Goal: Task Accomplishment & Management: Use online tool/utility

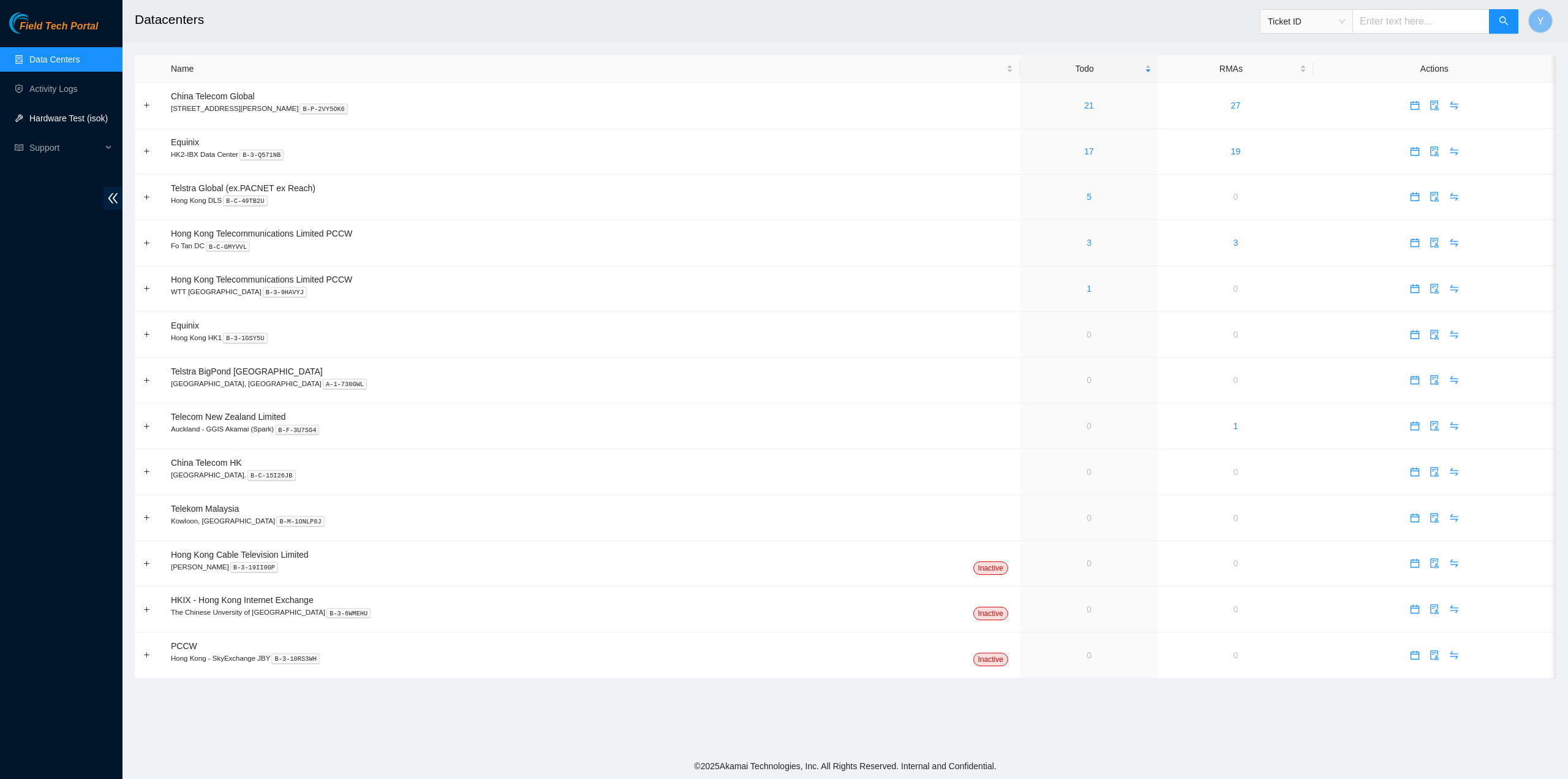
click at [75, 116] on link "Hardware Test (isok)" at bounding box center [68, 118] width 78 height 10
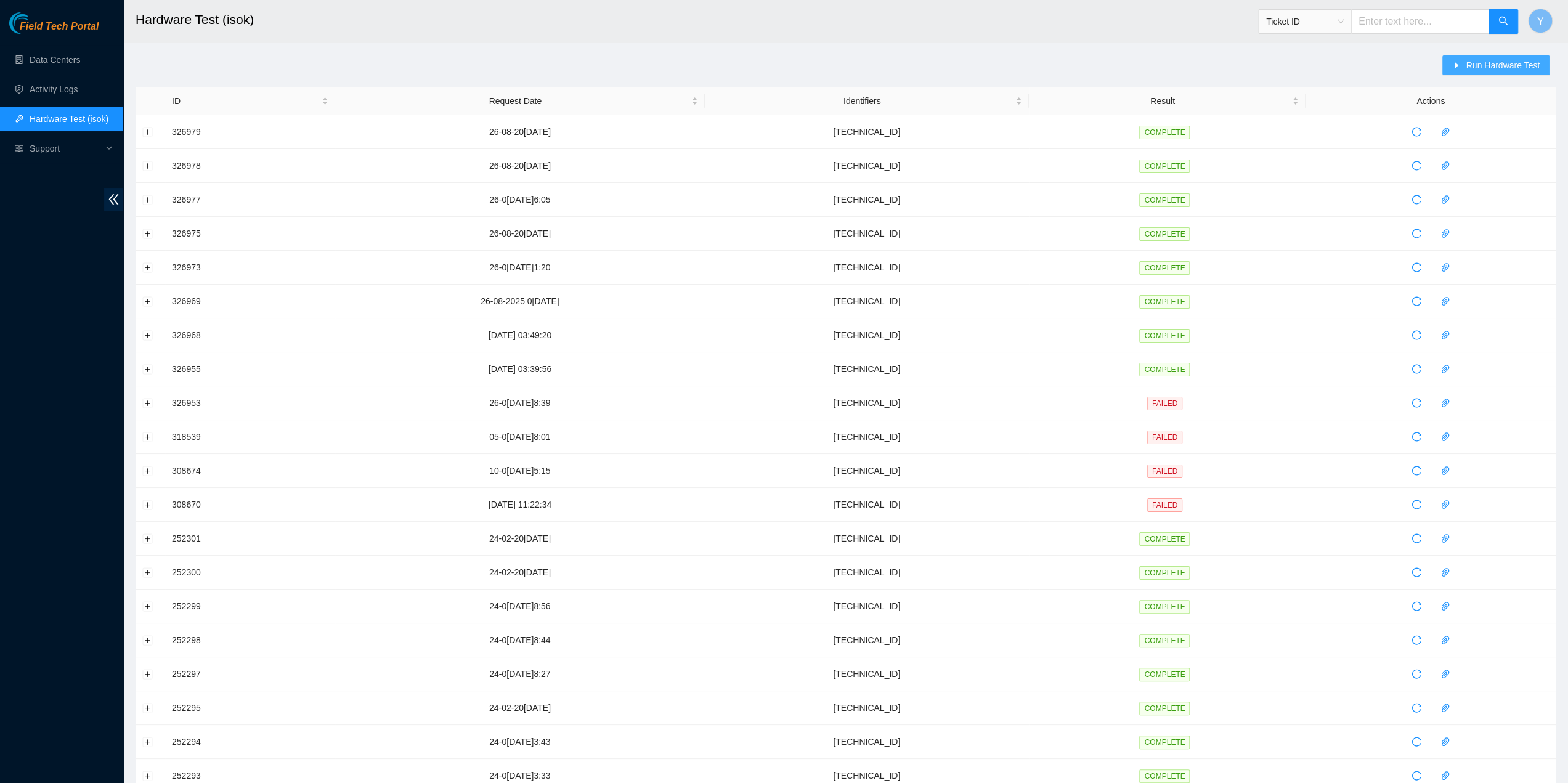
click at [1522, 60] on span "Run Hardware Test" at bounding box center [1502, 66] width 74 height 13
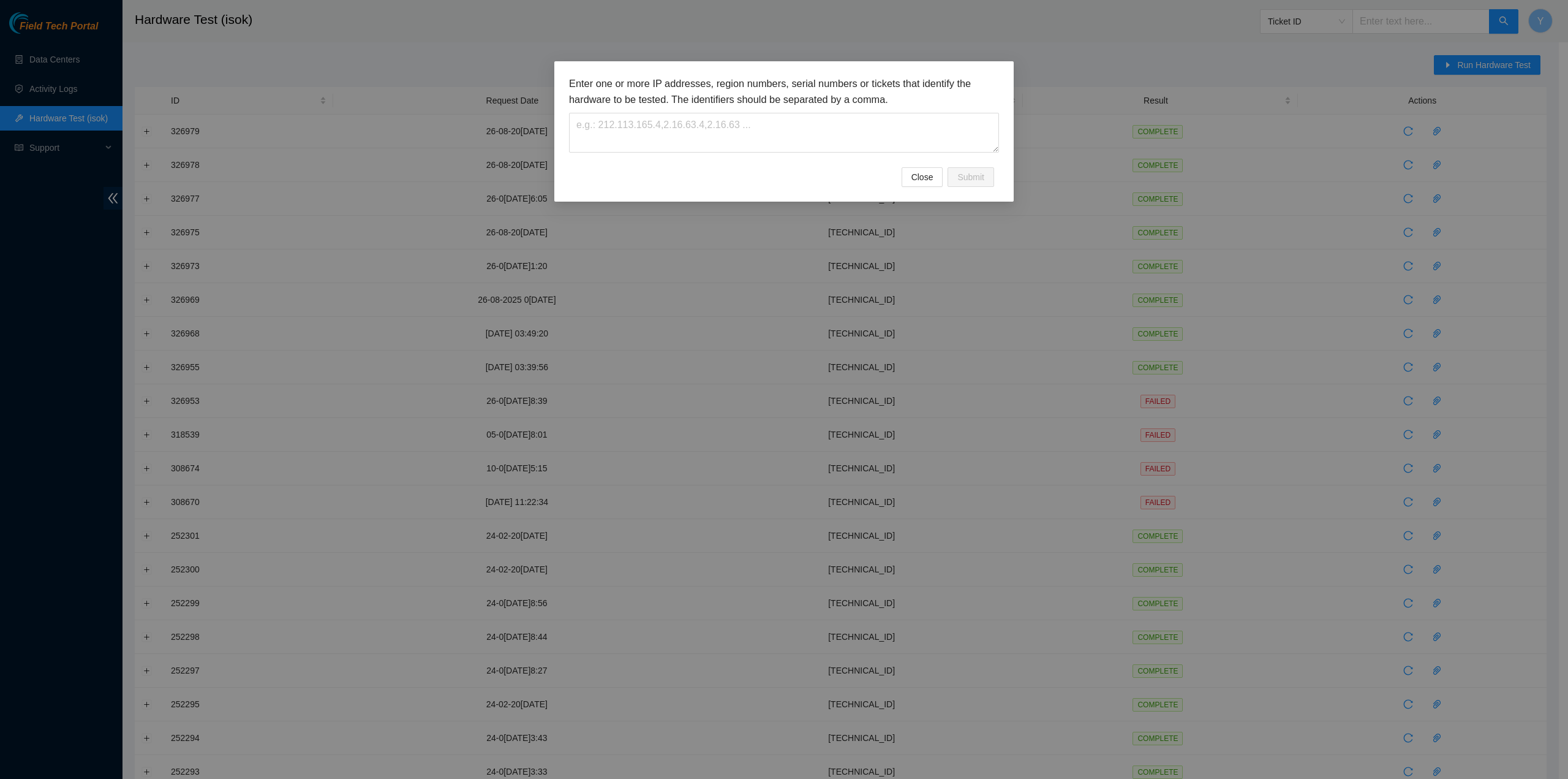
click at [726, 158] on div "Enter one or more IP addresses, region numbers, serial numbers or tickets that …" at bounding box center [784, 121] width 430 height 92
click at [727, 139] on textarea at bounding box center [784, 133] width 430 height 40
type textarea "23.203.53.54"
drag, startPoint x: 980, startPoint y: 189, endPoint x: 972, endPoint y: 180, distance: 12.0
click at [979, 187] on div "Enter one or more IP addresses, region numbers, serial numbers or tickets that …" at bounding box center [784, 131] width 459 height 140
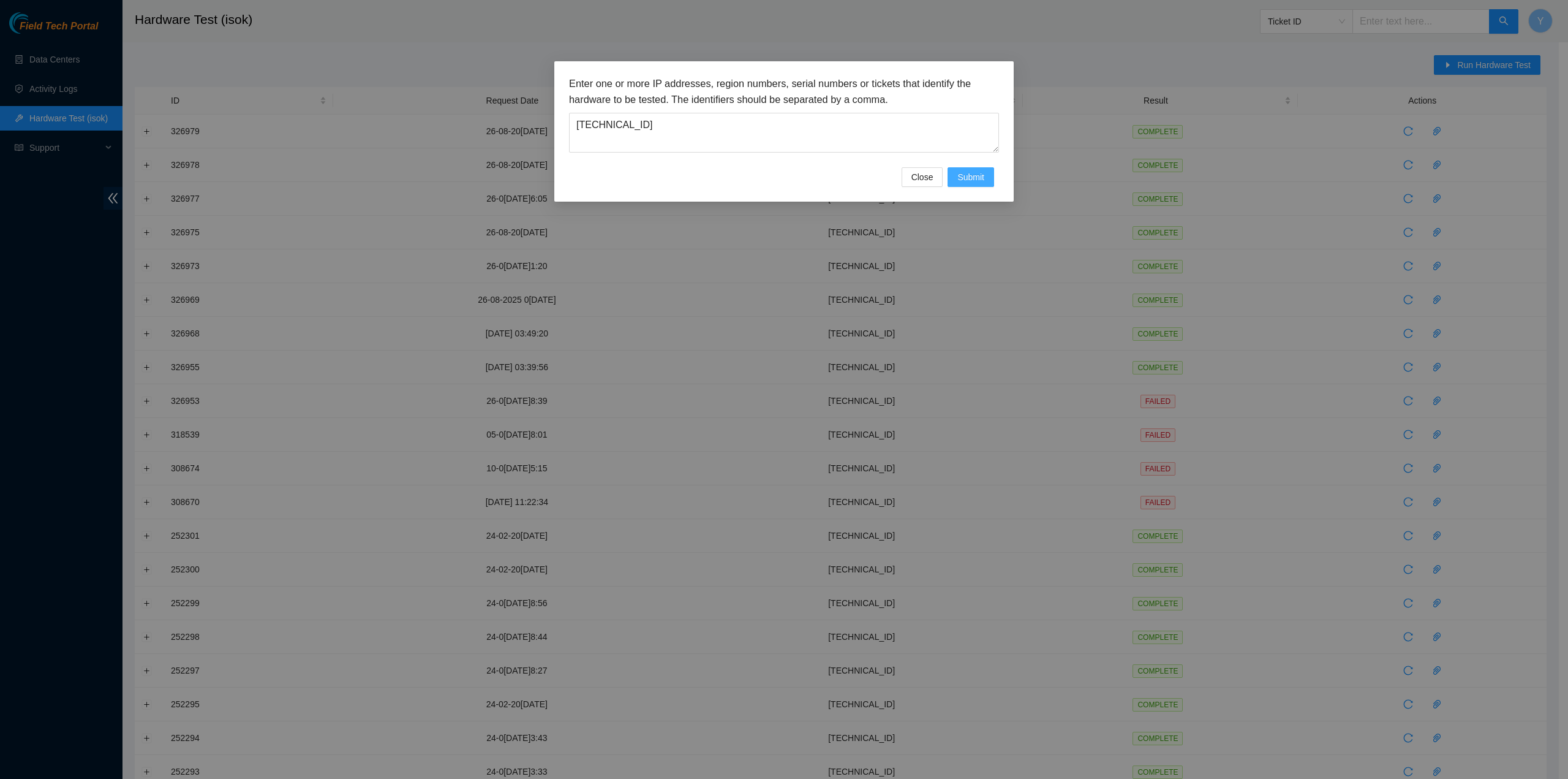
click at [972, 180] on span "Submit" at bounding box center [971, 177] width 27 height 13
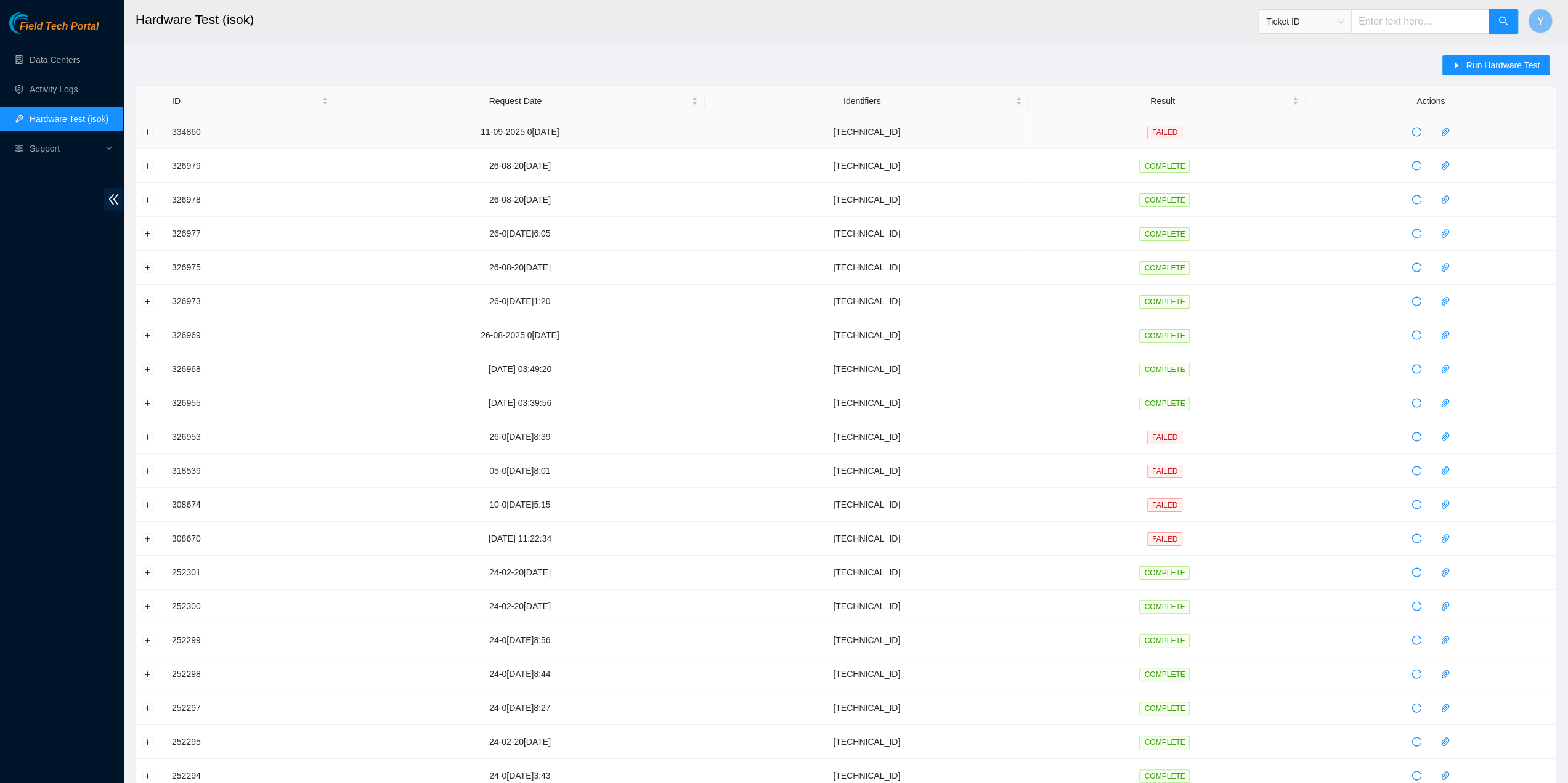
click at [1283, 138] on td "FAILED" at bounding box center [1167, 132] width 277 height 34
click at [1436, 133] on span "paper-clip" at bounding box center [1445, 132] width 18 height 10
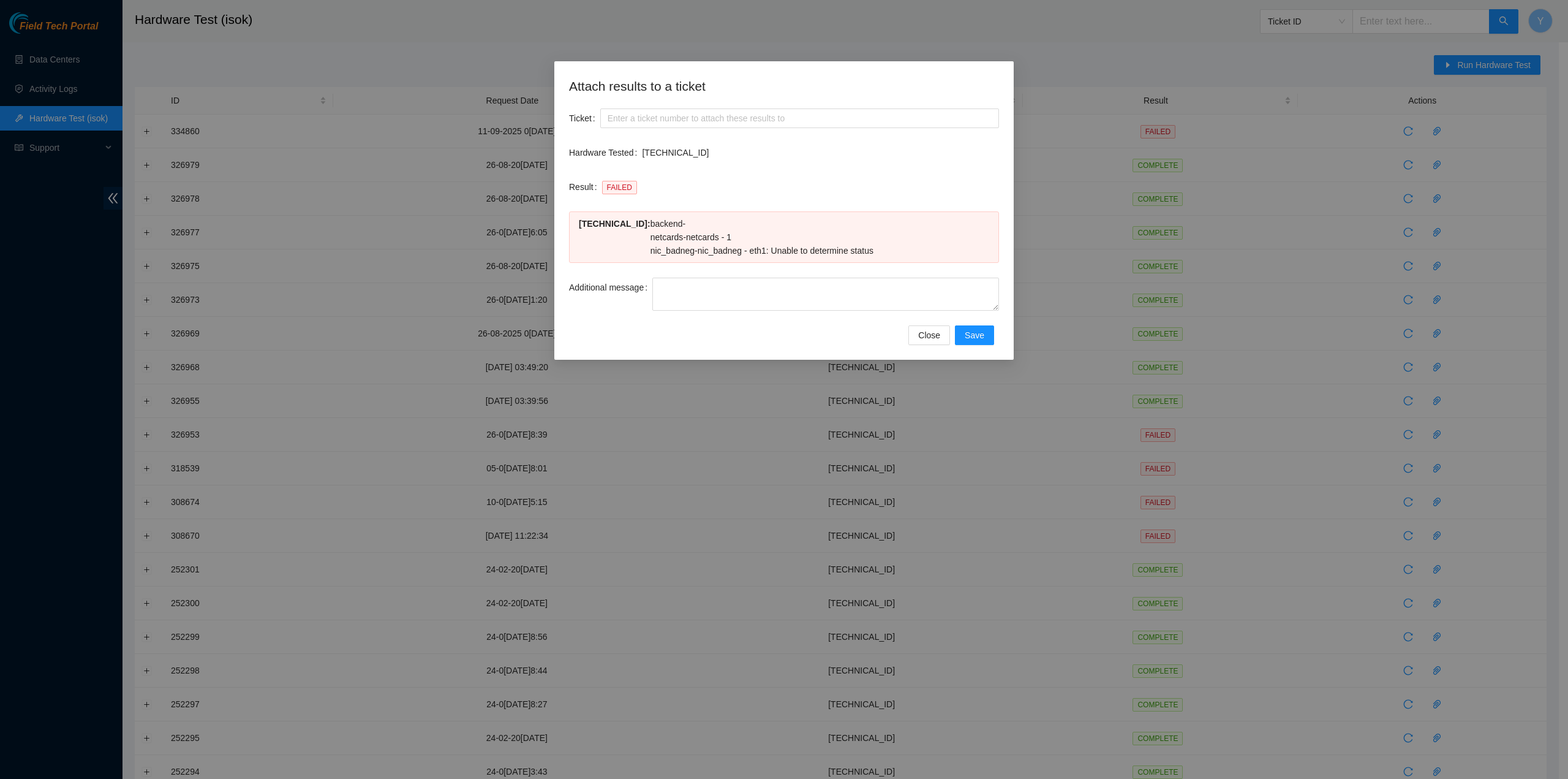
drag, startPoint x: 887, startPoint y: 253, endPoint x: 606, endPoint y: 234, distance: 281.6
click at [559, 224] on div "Attach results to a ticket Ticket Hardware Tested 23.203.53.54 Result FAILED 23…" at bounding box center [784, 210] width 459 height 299
copy div "23.203.53.54 : backend - netcards - netcards - 1 nic_badneg - nic_badneg - eth1…"
click at [801, 261] on div "23.203.53.54 : backend - netcards - netcards - 1 nic_badneg - nic_badneg - eth1…" at bounding box center [784, 237] width 430 height 51
click at [928, 332] on span "Close" at bounding box center [929, 335] width 22 height 13
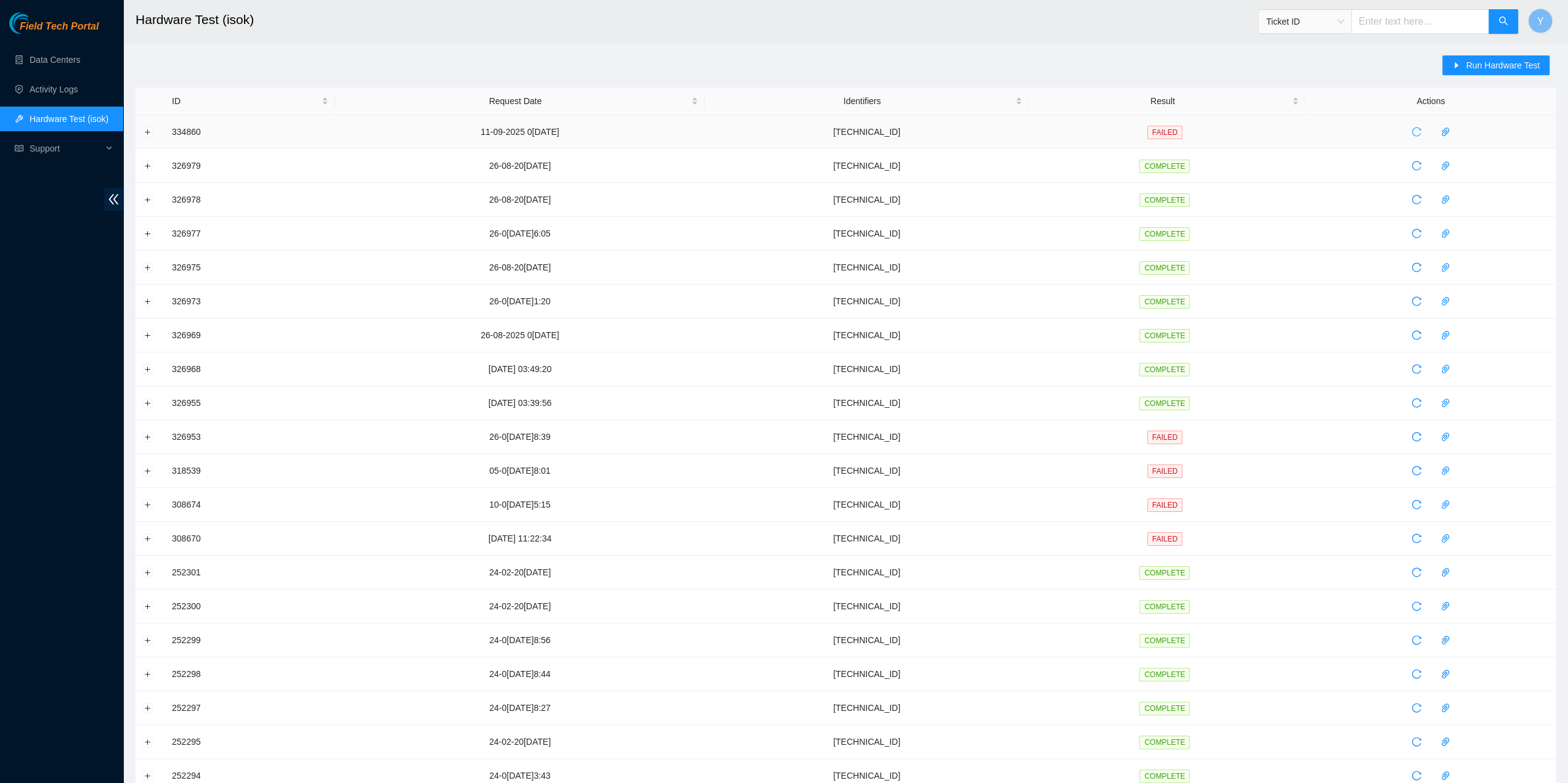
click at [1419, 129] on span "reload" at bounding box center [1416, 132] width 18 height 10
click at [1442, 130] on icon "paper-clip" at bounding box center [1445, 132] width 7 height 8
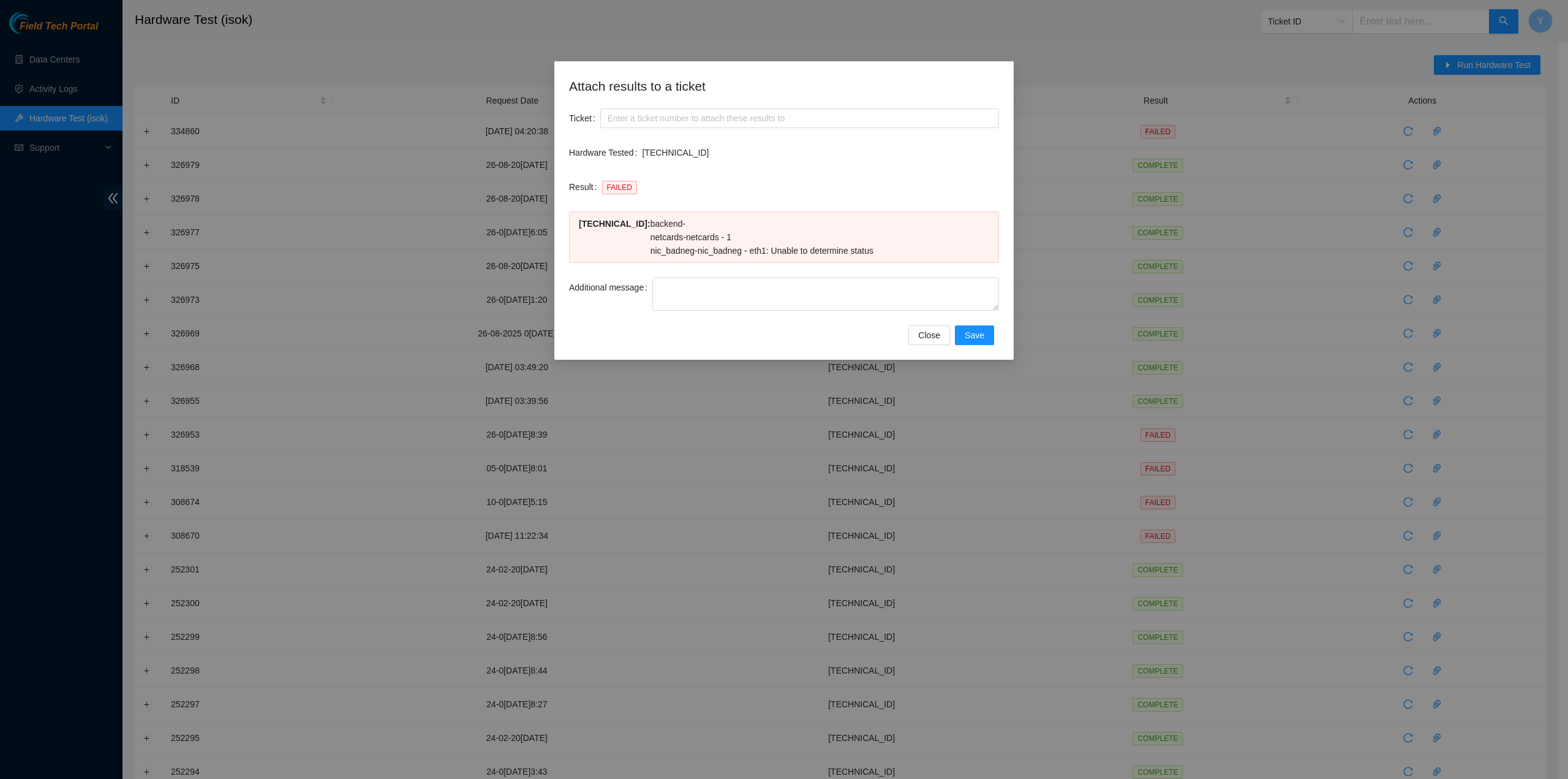
drag, startPoint x: 883, startPoint y: 249, endPoint x: 572, endPoint y: 233, distance: 311.4
click at [572, 233] on div "23.203.53.54 : backend - netcards - netcards - 1 nic_badneg - nic_badneg - eth1…" at bounding box center [784, 237] width 430 height 51
copy div "23.203.53.54 : backend - netcards - netcards - 1 nic_badneg - nic_badneg - eth1…"
click at [775, 78] on h2 "Attach results to a ticket" at bounding box center [784, 86] width 430 height 21
click at [643, 152] on div "Hardware Tested 23.203.53.54" at bounding box center [784, 153] width 430 height 20
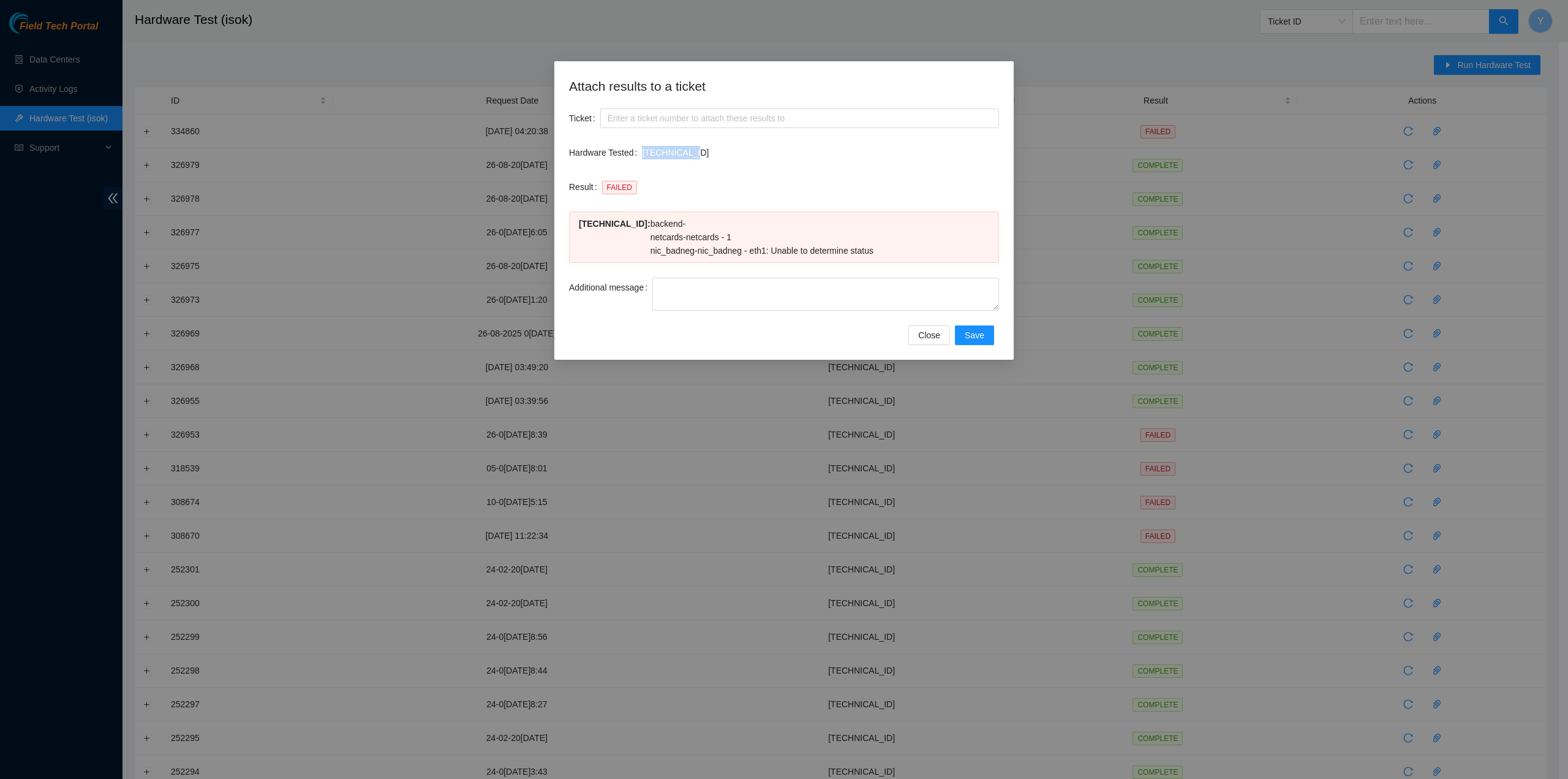
drag, startPoint x: 692, startPoint y: 151, endPoint x: 639, endPoint y: 151, distance: 53.0
click at [639, 151] on div "Hardware Tested 23.203.53.54" at bounding box center [784, 153] width 430 height 20
copy div "23.203.53.54"
click at [932, 334] on span "Close" at bounding box center [929, 335] width 22 height 13
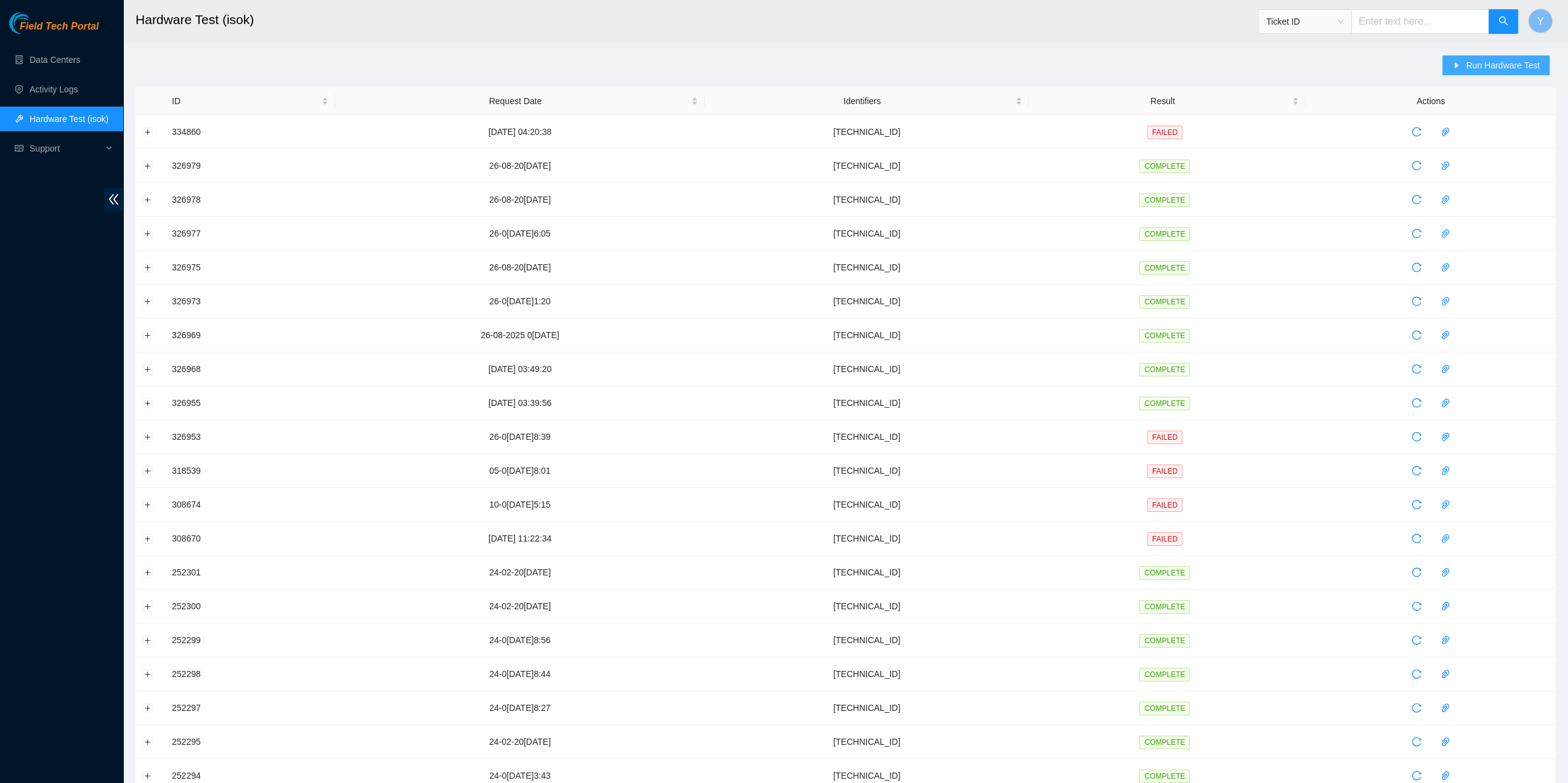
click at [1493, 64] on span "Run Hardware Test" at bounding box center [1502, 66] width 74 height 13
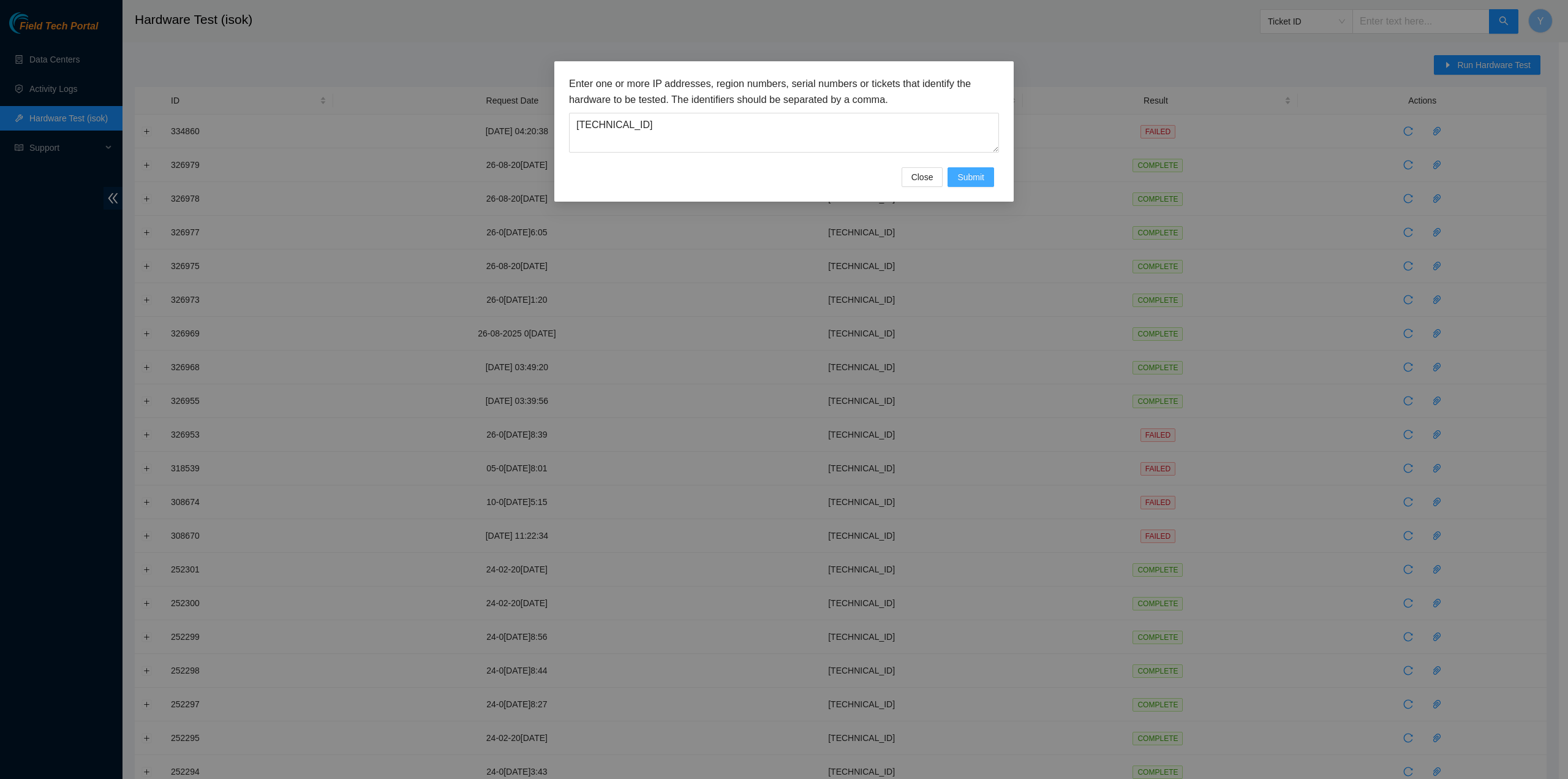
click at [962, 177] on span "Submit" at bounding box center [971, 177] width 27 height 13
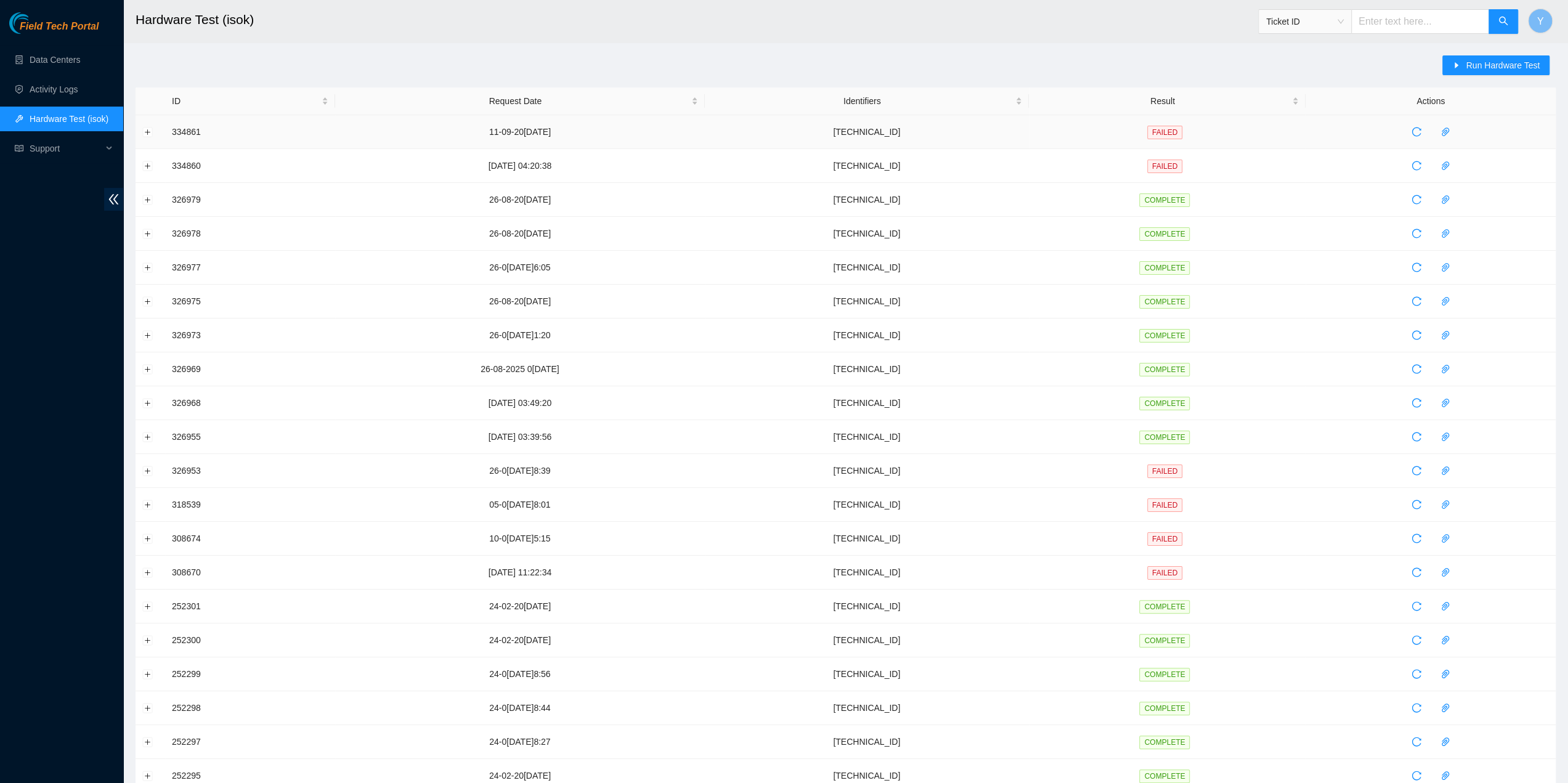
click at [1445, 121] on td at bounding box center [1431, 132] width 251 height 34
click at [1440, 128] on icon "paper-clip" at bounding box center [1445, 132] width 10 height 10
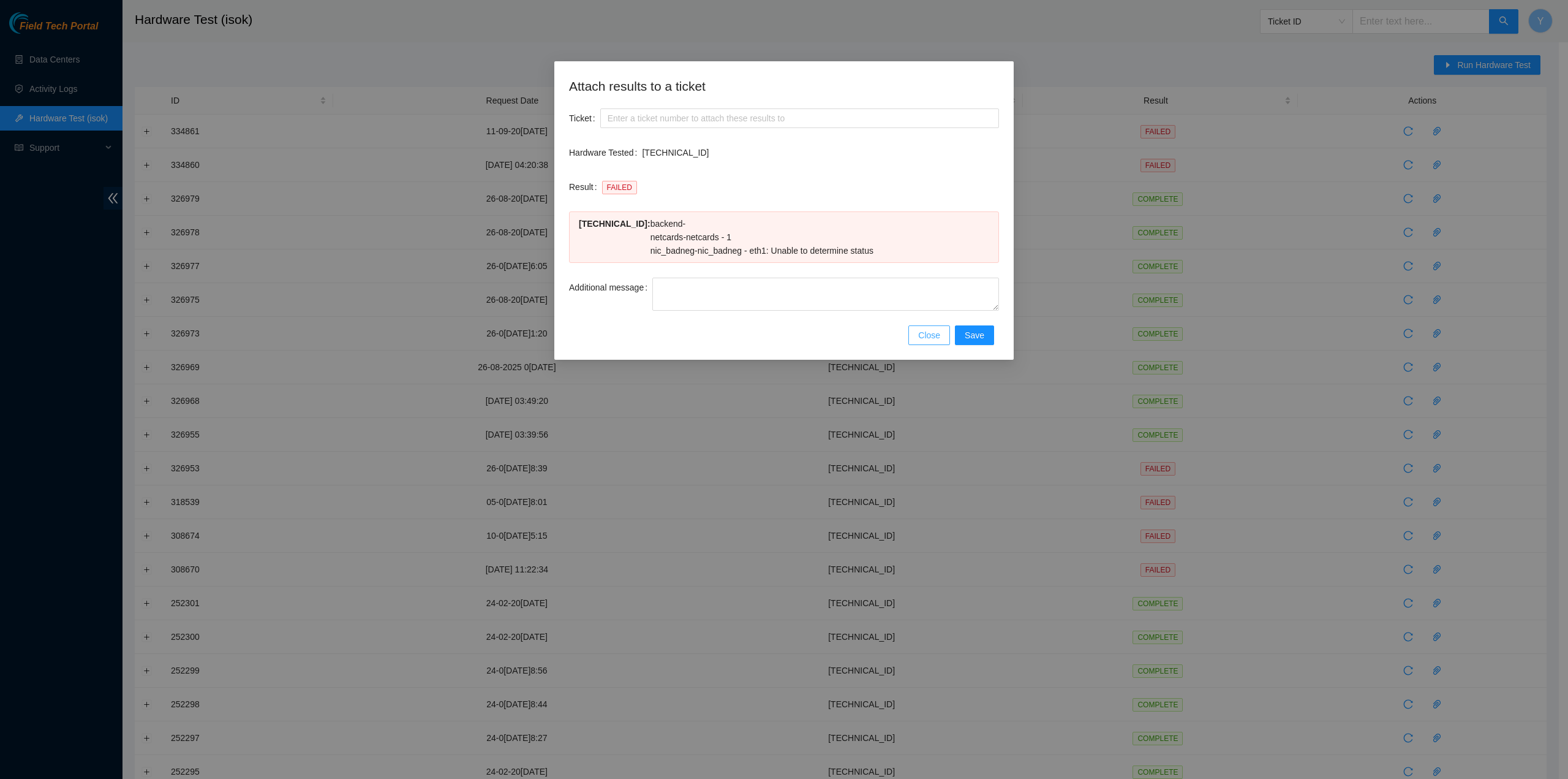
click at [934, 342] on button "Close" at bounding box center [929, 335] width 42 height 20
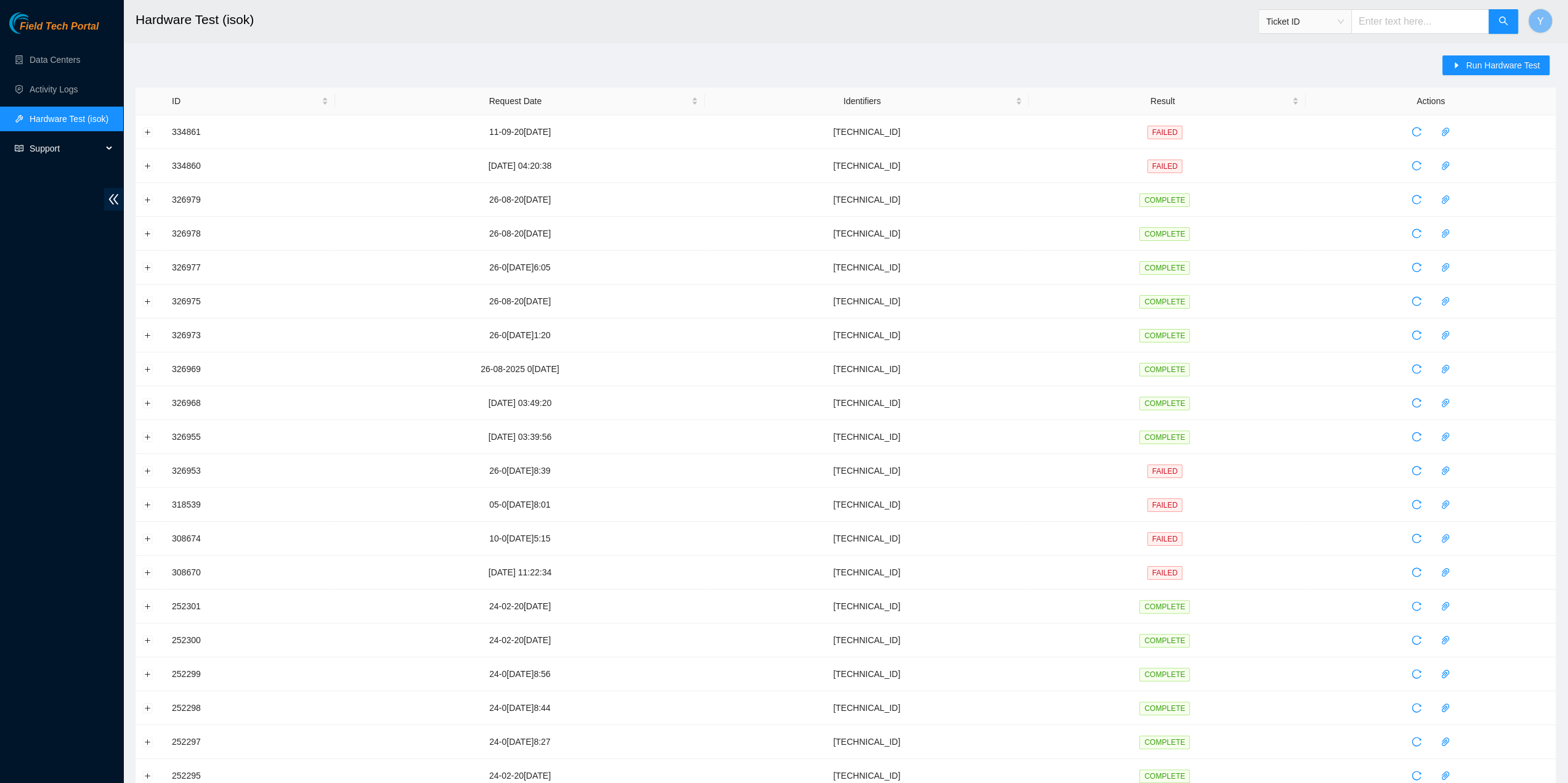
click at [58, 145] on span "Support" at bounding box center [66, 148] width 73 height 25
click at [69, 183] on link "Documentation" at bounding box center [59, 178] width 58 height 10
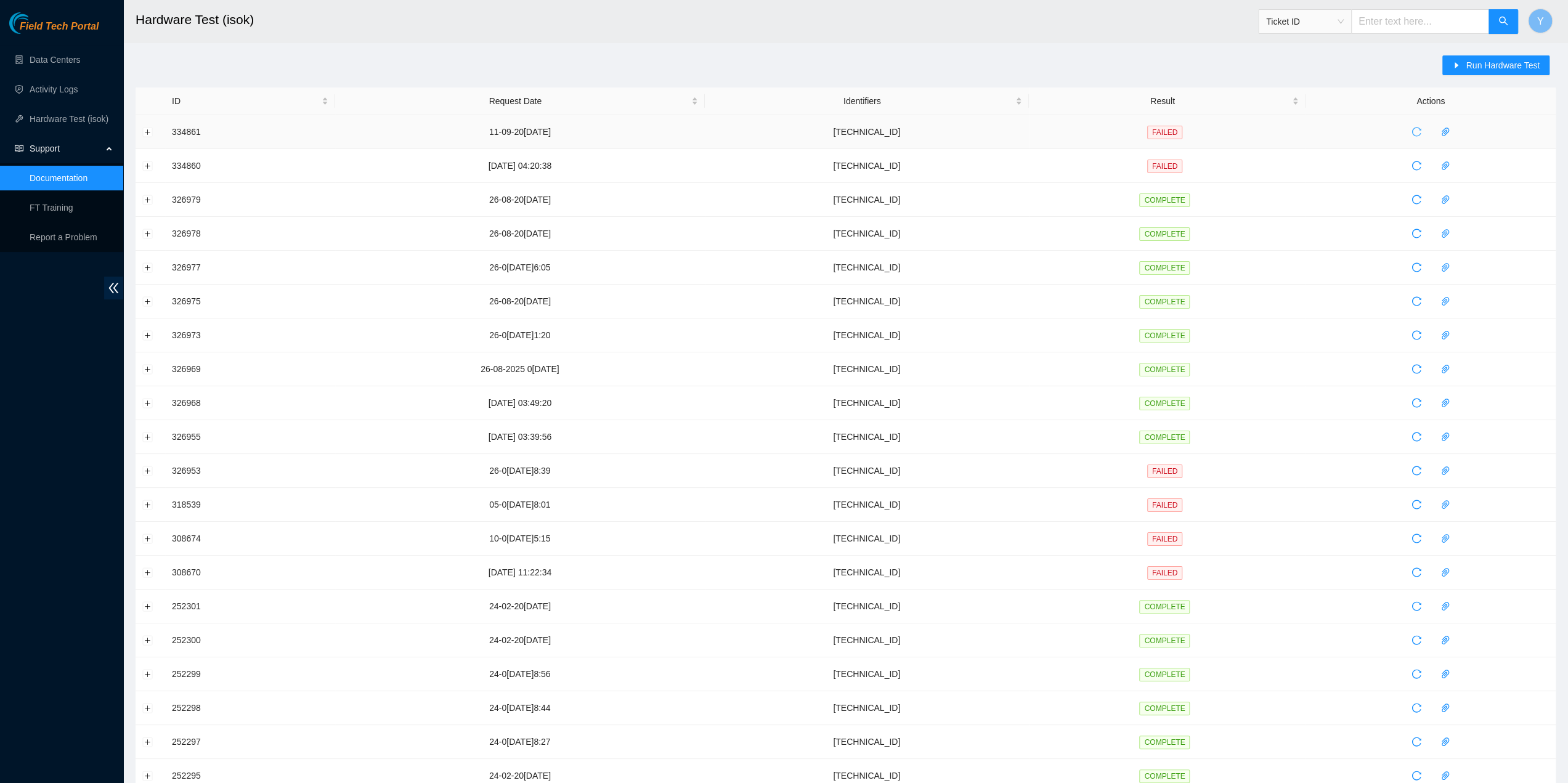
click at [1411, 135] on icon "reload" at bounding box center [1416, 132] width 10 height 10
click at [1411, 157] on button "button" at bounding box center [1417, 166] width 20 height 20
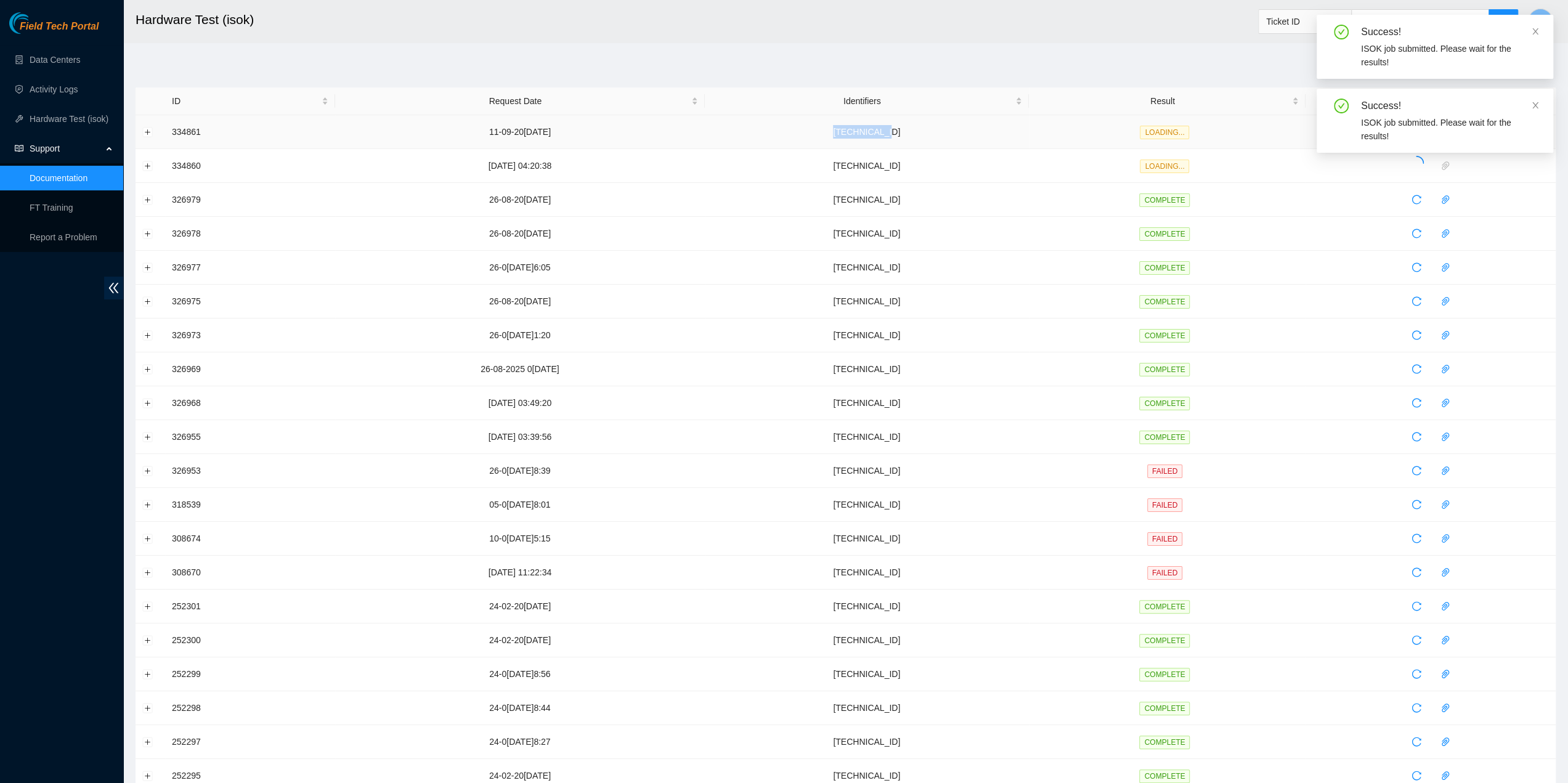
drag, startPoint x: 911, startPoint y: 135, endPoint x: 850, endPoint y: 134, distance: 61.0
click at [850, 135] on td "23.203.53.54" at bounding box center [867, 132] width 324 height 34
copy td "23.203.53.54"
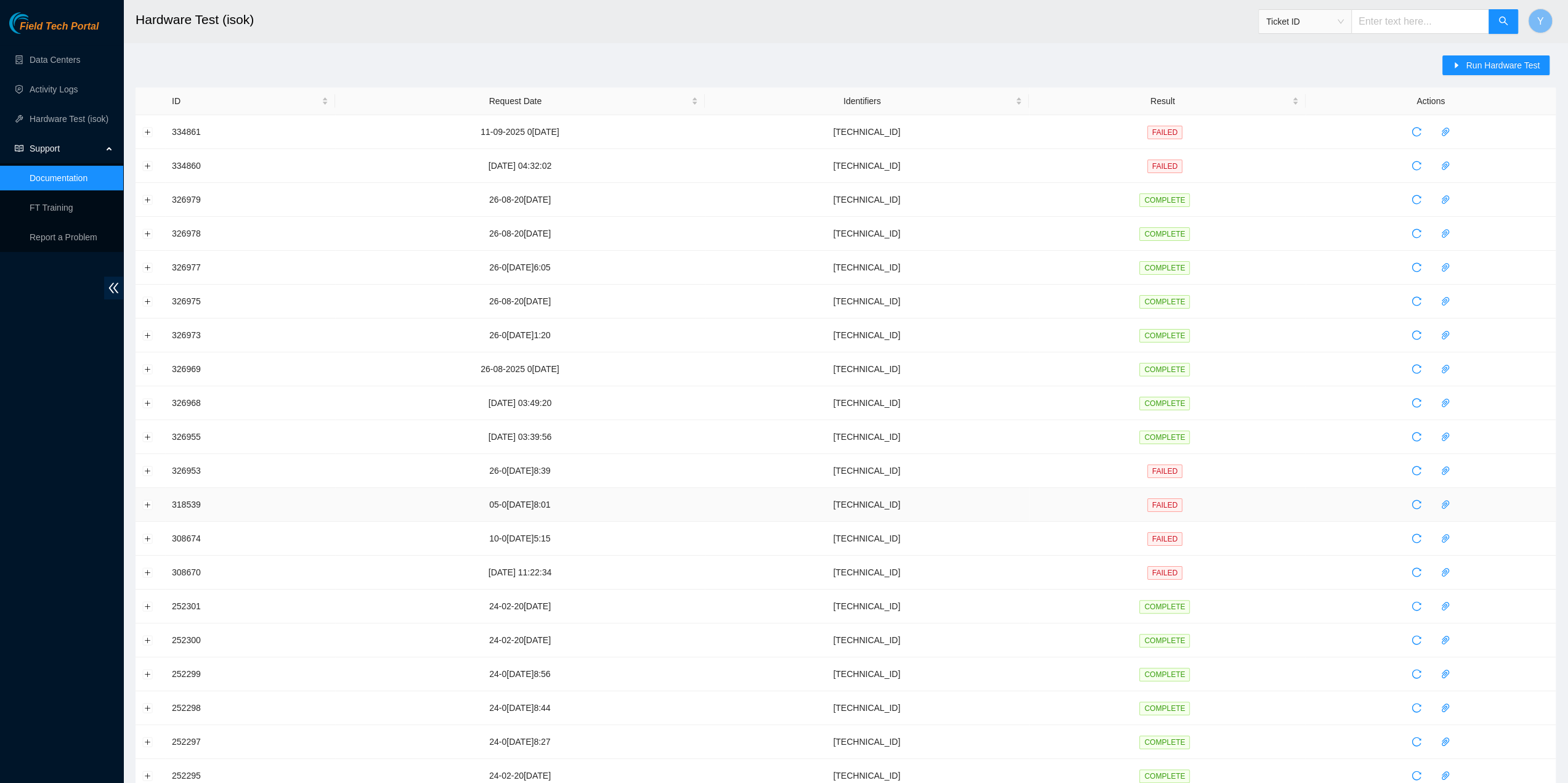
click at [181, 497] on td "318539" at bounding box center [250, 504] width 170 height 34
drag, startPoint x: 896, startPoint y: 138, endPoint x: 850, endPoint y: 135, distance: 46.1
click at [850, 135] on td "23.203.53.54" at bounding box center [867, 132] width 324 height 34
copy td "23.203.53.54"
click at [1486, 80] on div "Run Hardware Test" at bounding box center [1499, 71] width 114 height 32
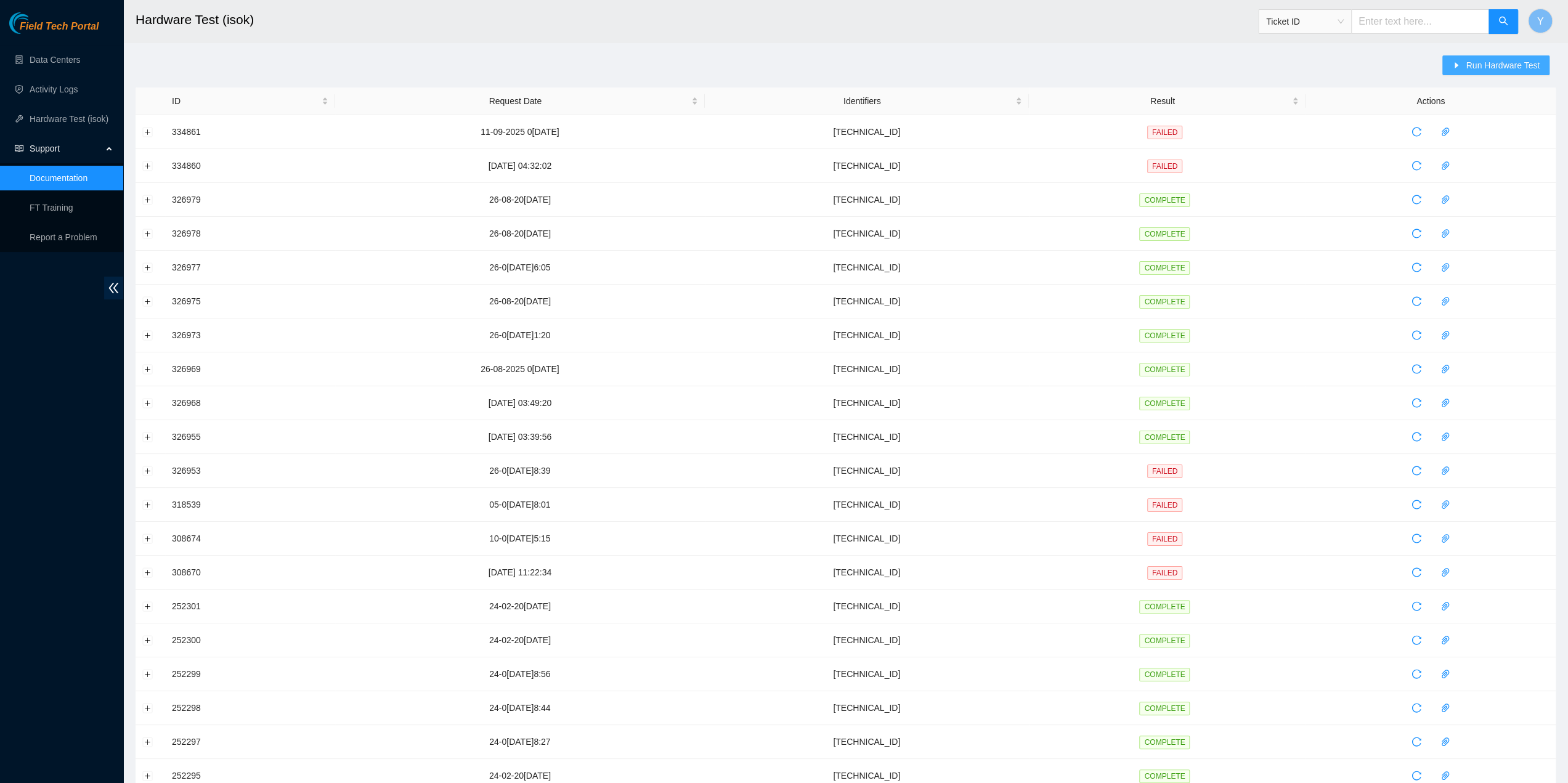
click at [1486, 68] on span "Run Hardware Test" at bounding box center [1502, 66] width 74 height 13
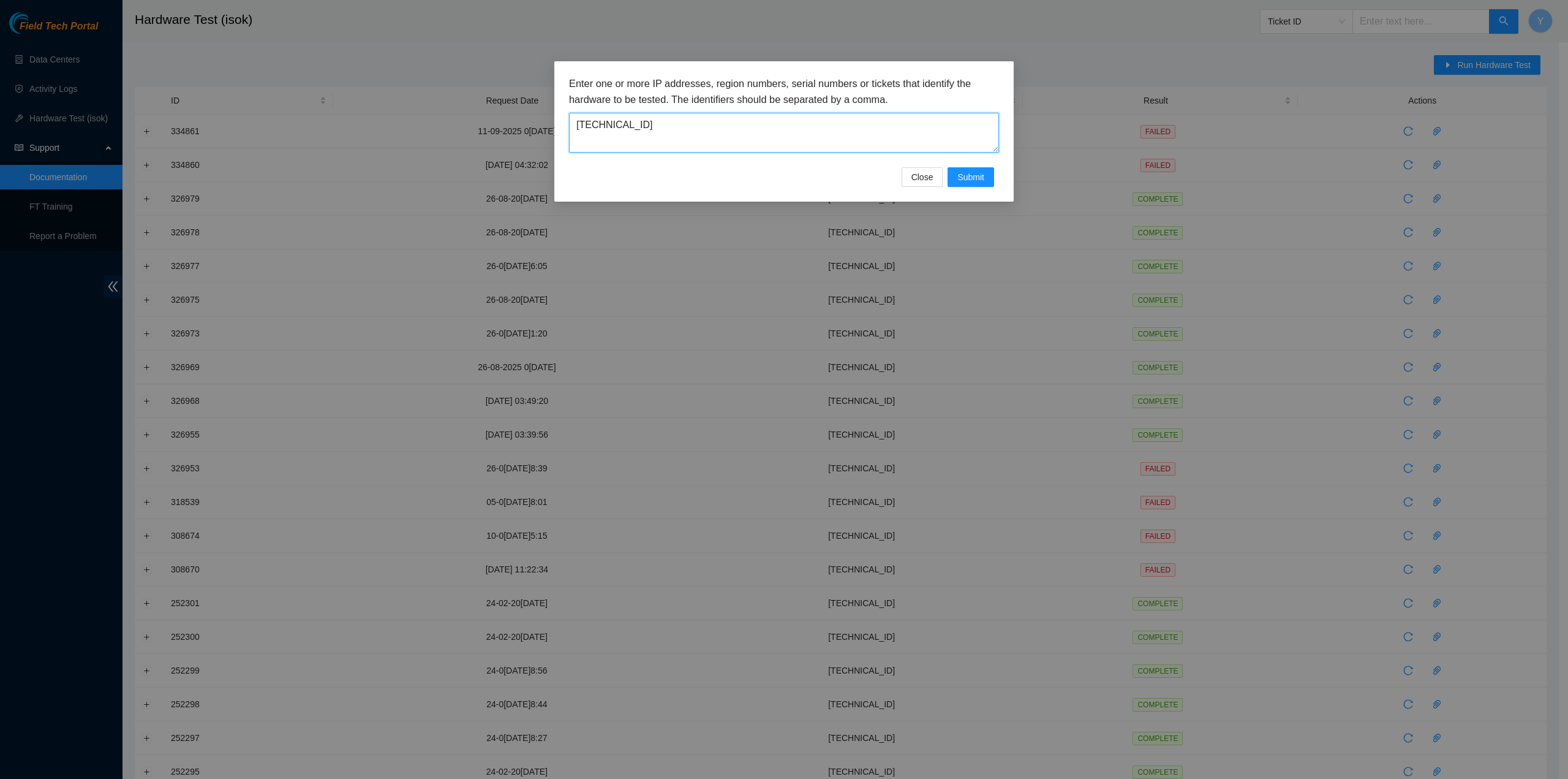
drag, startPoint x: 867, startPoint y: 135, endPoint x: 755, endPoint y: 166, distance: 116.2
click at [749, 161] on div "Enter one or more IP addresses, region numbers, serial numbers or tickets that …" at bounding box center [784, 121] width 430 height 92
click at [960, 182] on button "Submit" at bounding box center [971, 177] width 46 height 20
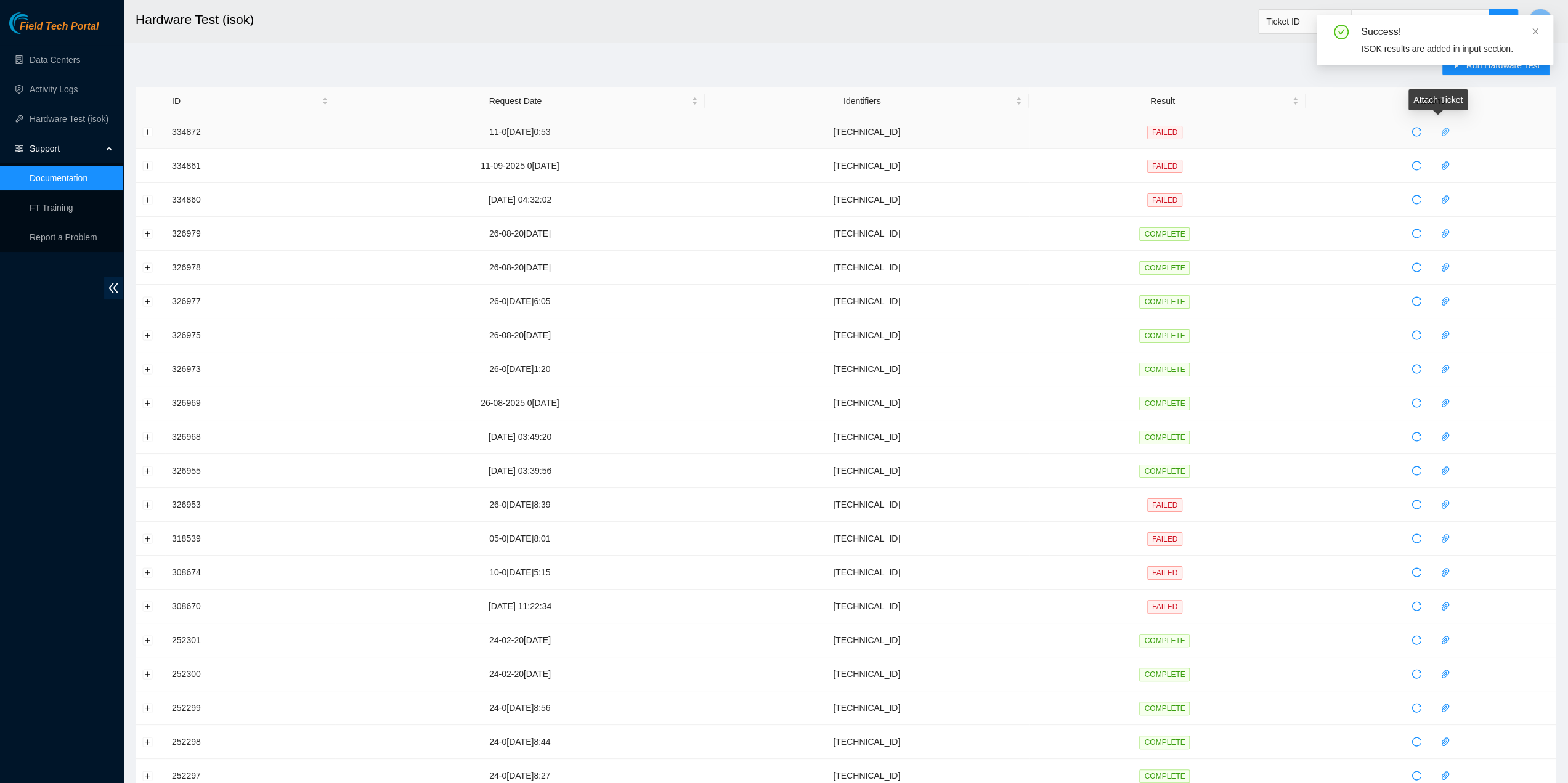
click at [1442, 131] on icon "paper-clip" at bounding box center [1445, 132] width 7 height 8
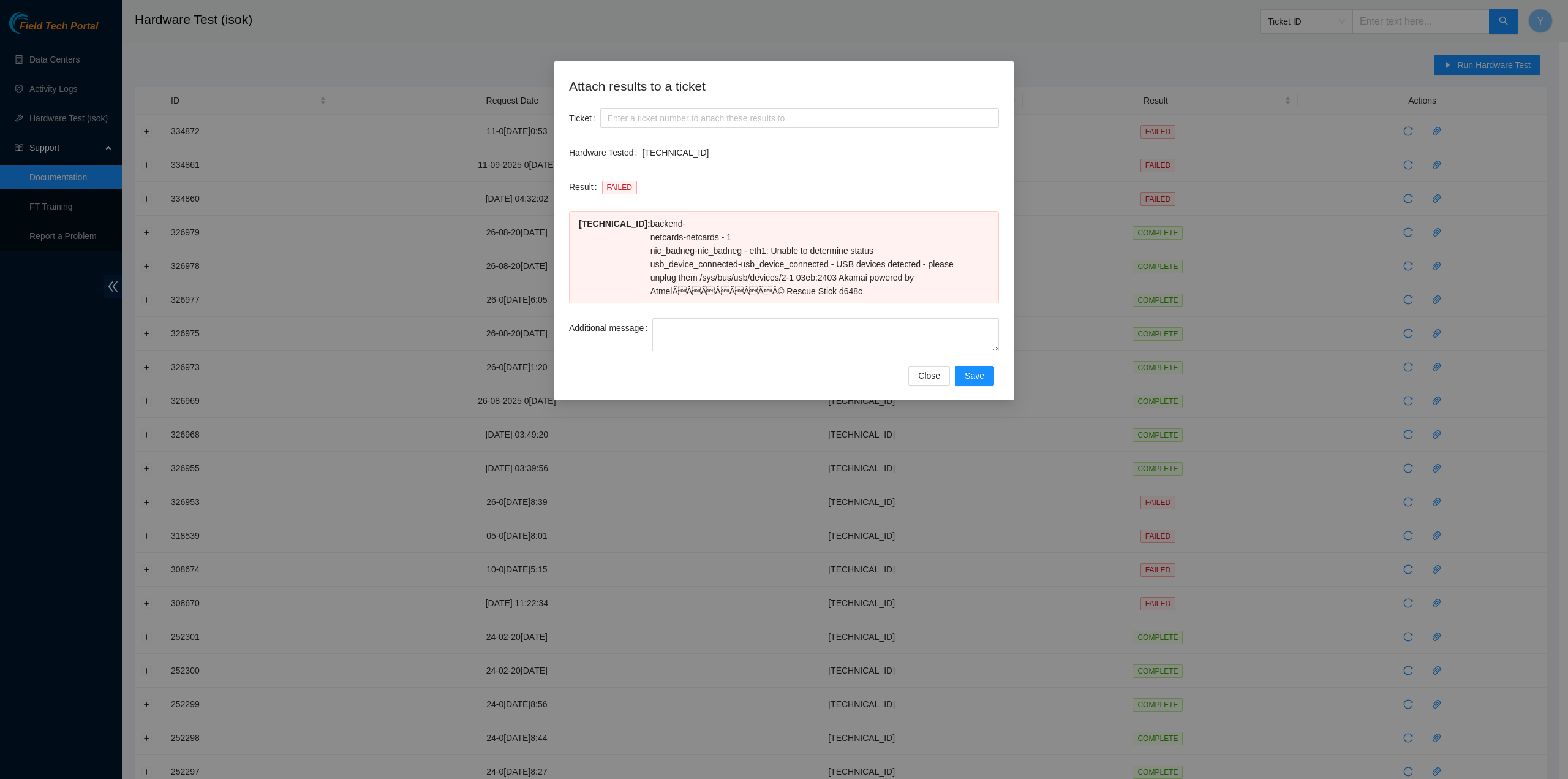
drag, startPoint x: 841, startPoint y: 285, endPoint x: 635, endPoint y: 265, distance: 207.0
click at [651, 265] on p "usb_device_connected - usb_device_connected - USB devices detected - please unp…" at bounding box center [815, 277] width 328 height 40
copy p "usb_device_connected - usb_device_connected - USB devices detected - please unp…"
click at [936, 378] on span "Close" at bounding box center [929, 375] width 22 height 13
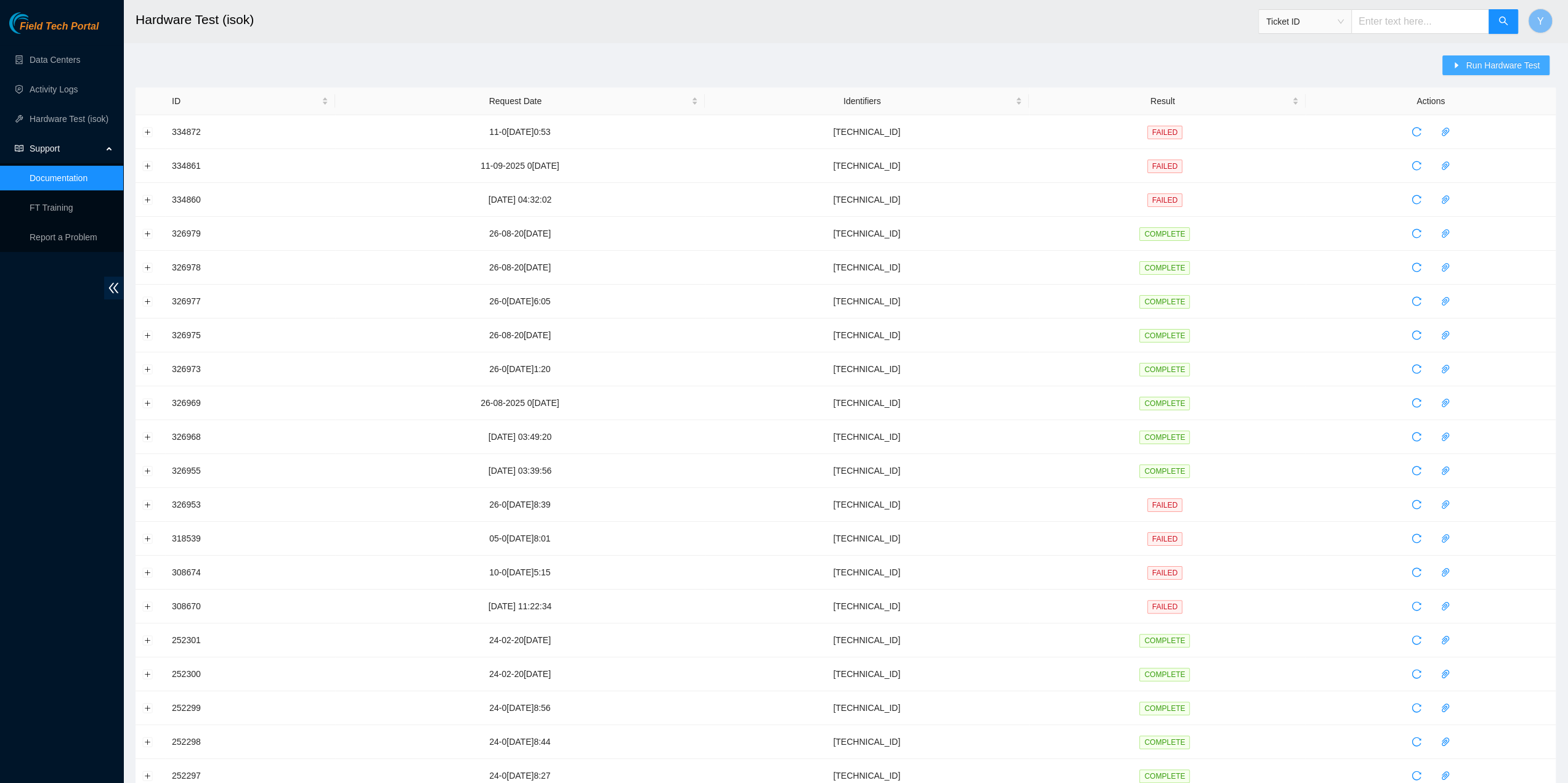
click at [1483, 61] on span "Run Hardware Test" at bounding box center [1502, 66] width 74 height 13
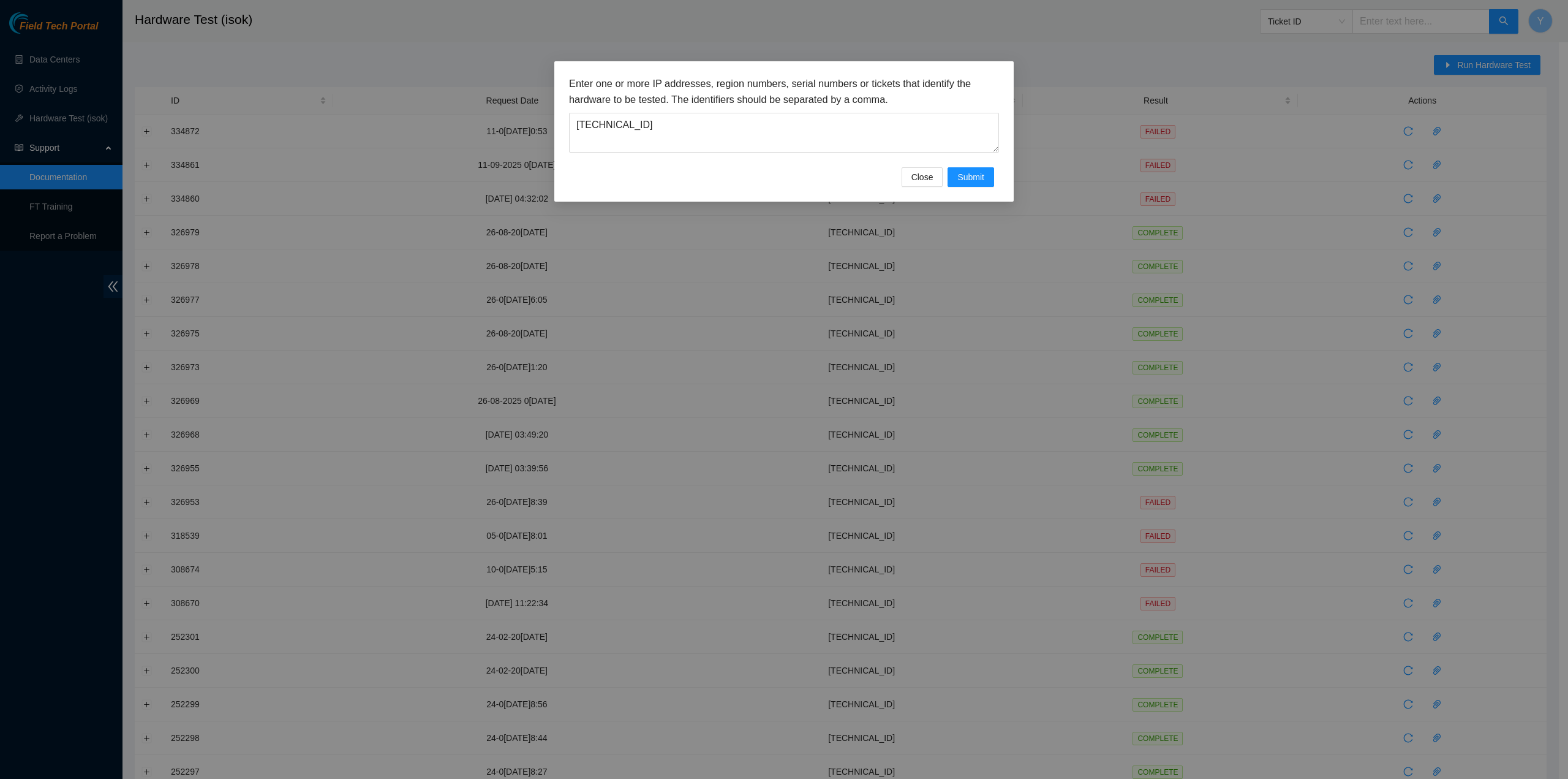
click at [1005, 165] on div "Enter one or more IP addresses, region numbers, serial numbers or tickets that …" at bounding box center [784, 131] width 459 height 140
click at [985, 172] on button "Submit" at bounding box center [971, 177] width 46 height 20
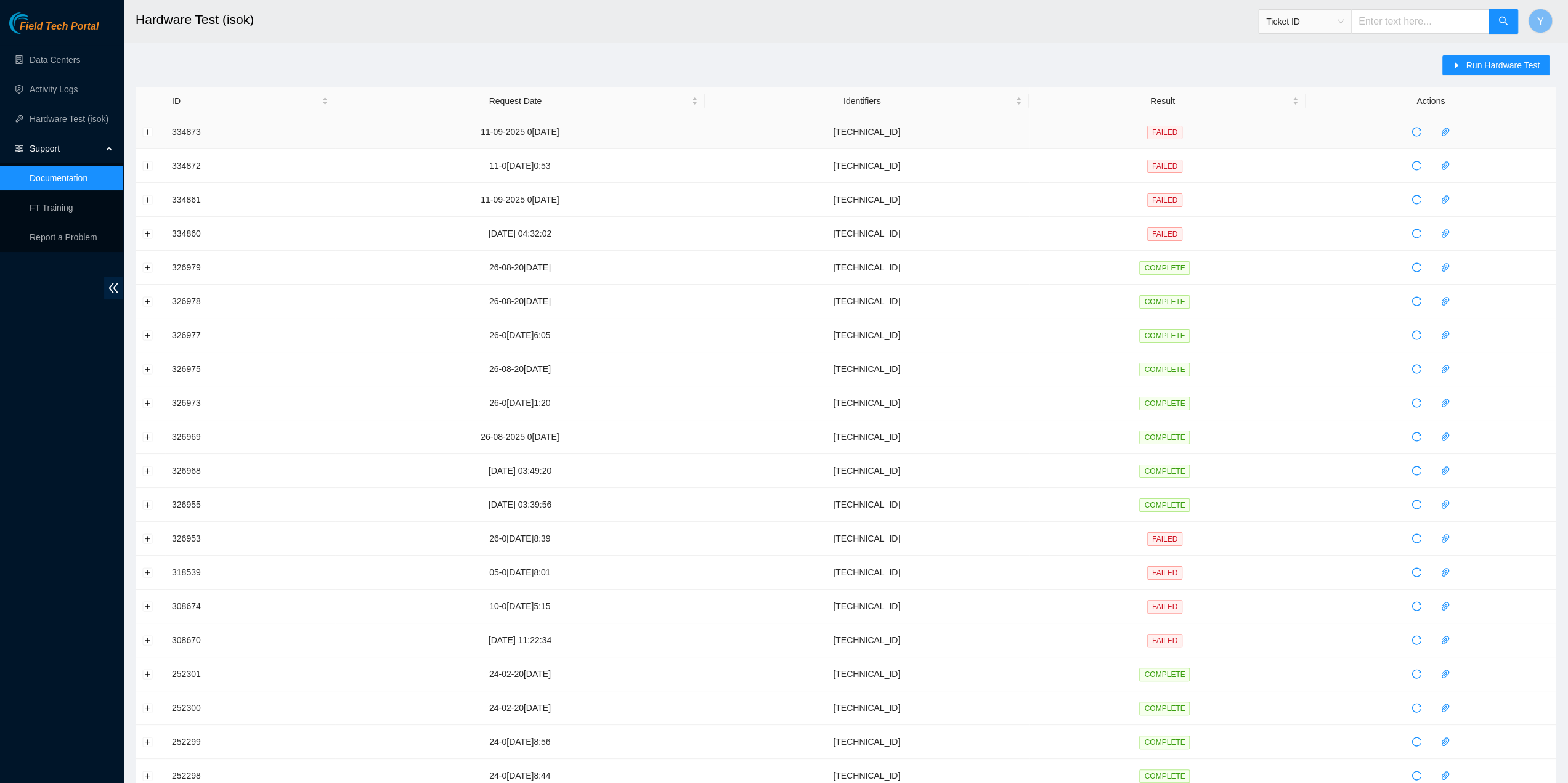
click at [1450, 130] on td at bounding box center [1431, 132] width 251 height 34
click at [1444, 130] on span "paper-clip" at bounding box center [1445, 132] width 18 height 10
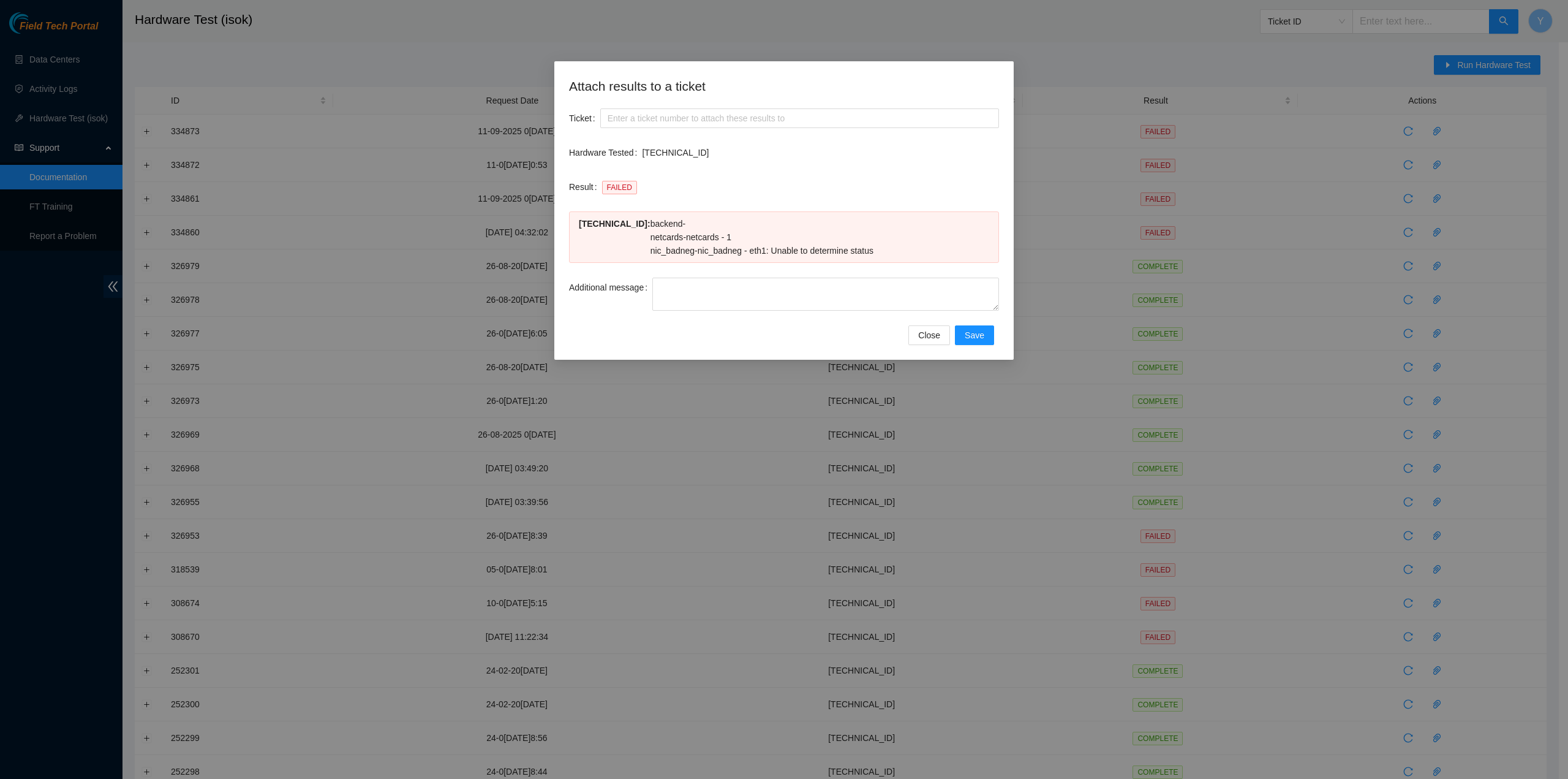
click at [21, 428] on div "Attach results to a ticket Ticket Hardware Tested 23.203.53.54 Result FAILED 23…" at bounding box center [784, 390] width 1568 height 779
click at [935, 329] on span "Close" at bounding box center [929, 335] width 22 height 13
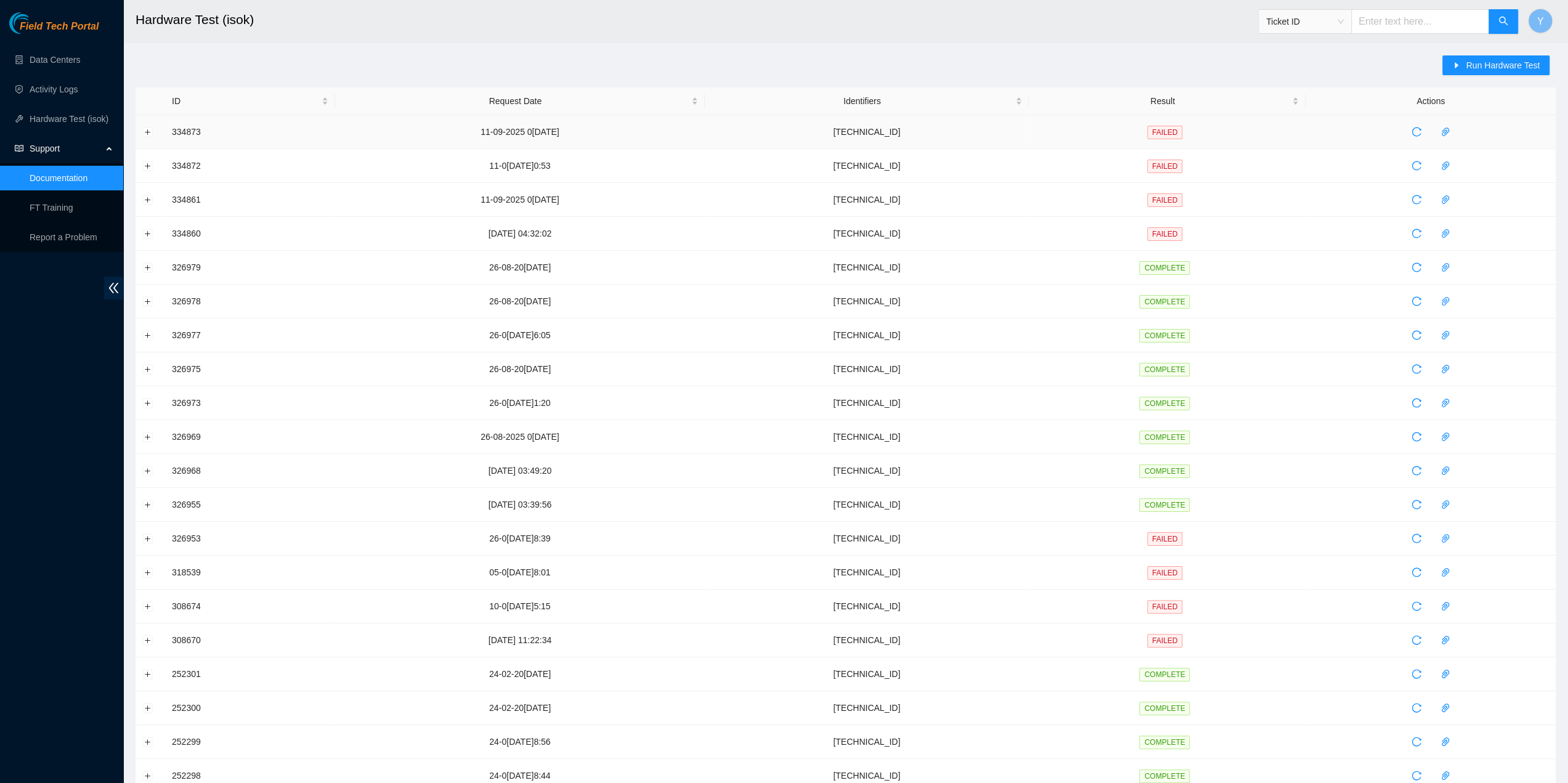
click at [154, 129] on td at bounding box center [150, 132] width 30 height 34
click at [151, 130] on button "Expand row" at bounding box center [148, 132] width 10 height 10
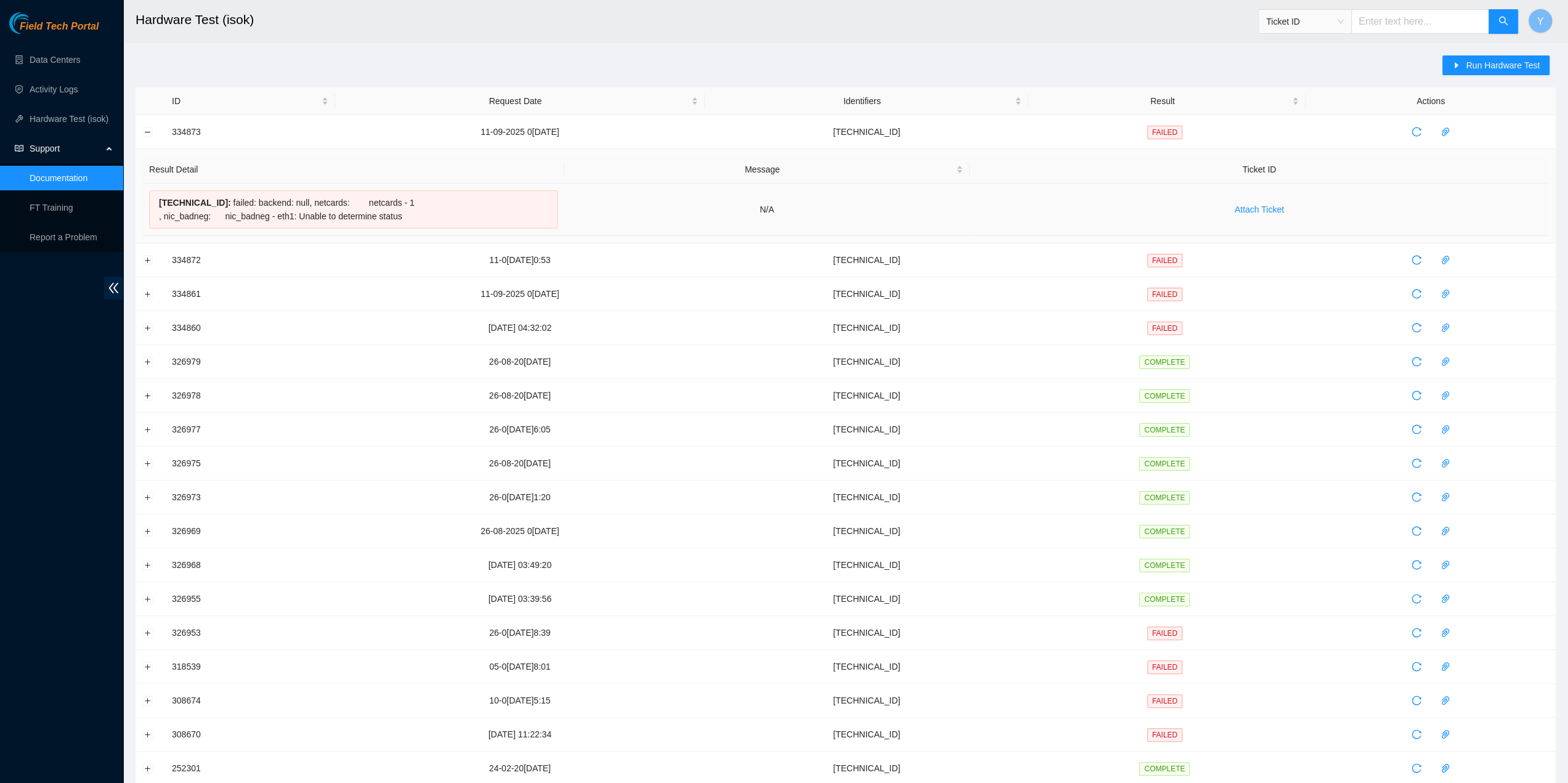
drag, startPoint x: 424, startPoint y: 216, endPoint x: 220, endPoint y: 206, distance: 204.2
click at [220, 206] on div "23.203.53.54 : failed: backend: null, netcards: netcards - 1 , nic_badneg: nic_…" at bounding box center [353, 209] width 408 height 38
copy div "failed: backend: null, netcards: netcards - 1 , nic_badneg: nic_badneg - eth1: …"
click at [401, 212] on div "23.203.53.54 : failed: backend: null, netcards: netcards - 1 , nic_badneg: nic_…" at bounding box center [353, 209] width 408 height 38
click at [413, 216] on div "23.203.53.54 : failed: backend: null, netcards: netcards - 1 , nic_badneg: nic_…" at bounding box center [353, 209] width 408 height 38
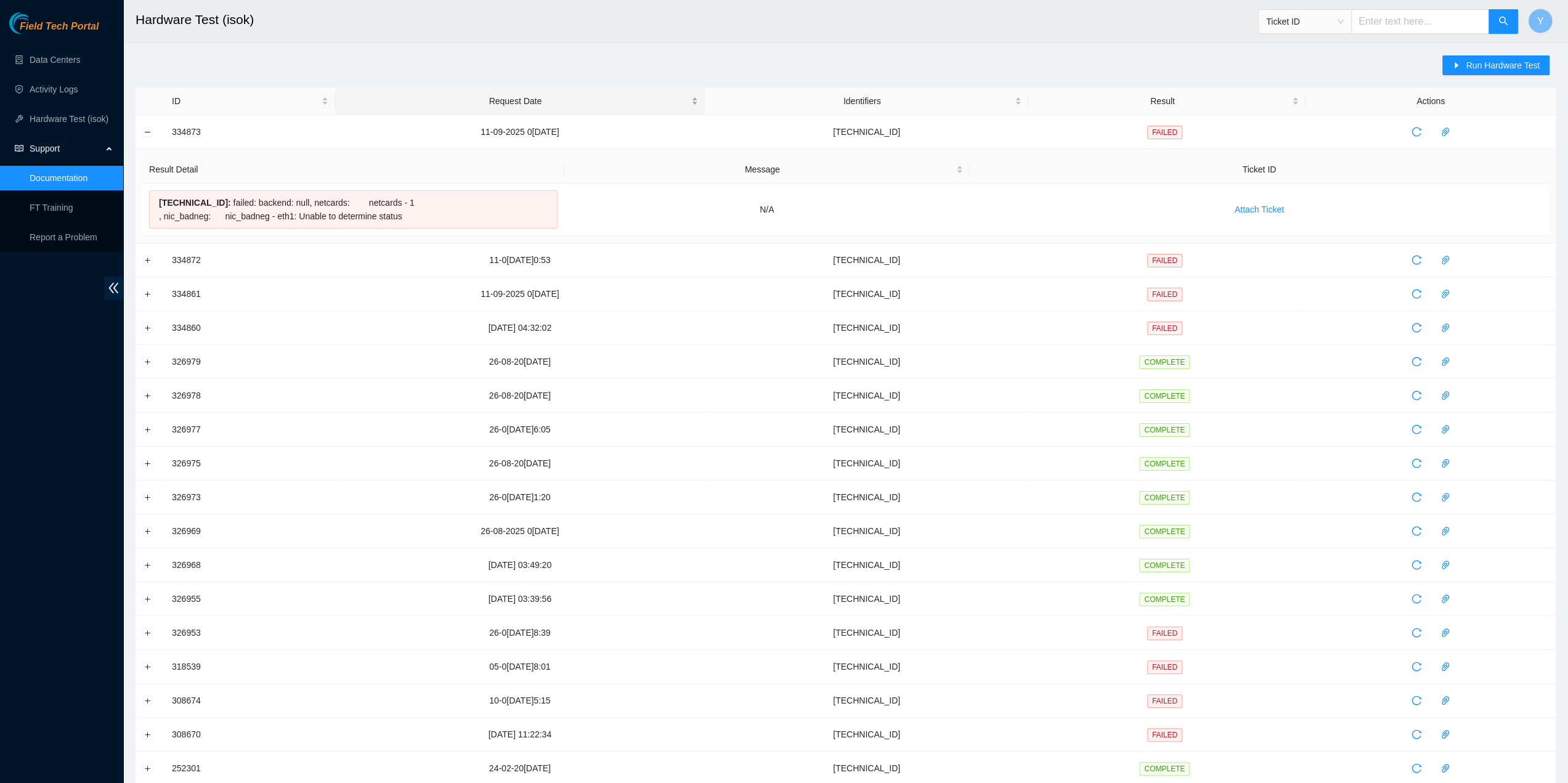
click at [589, 95] on div "Request Date" at bounding box center [519, 101] width 356 height 13
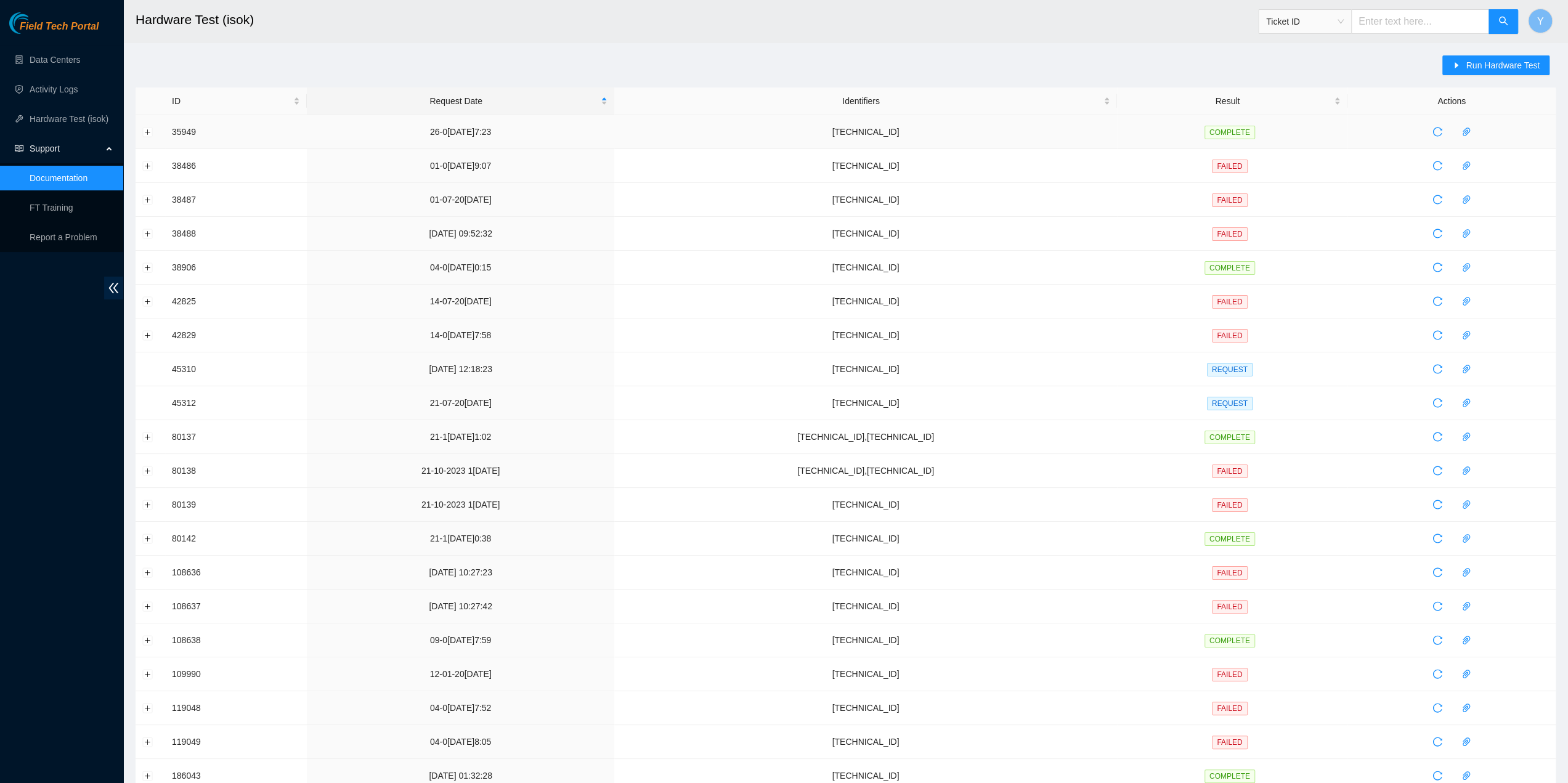
drag, startPoint x: 385, startPoint y: 119, endPoint x: 384, endPoint y: 125, distance: 6.1
click at [386, 120] on td "26-06-2023 02:37:23" at bounding box center [460, 132] width 308 height 34
click at [382, 125] on td "26-06-2023 02:37:23" at bounding box center [460, 132] width 308 height 34
click at [165, 126] on td "35949" at bounding box center [236, 132] width 142 height 34
click at [152, 134] on button "Expand row" at bounding box center [148, 132] width 10 height 10
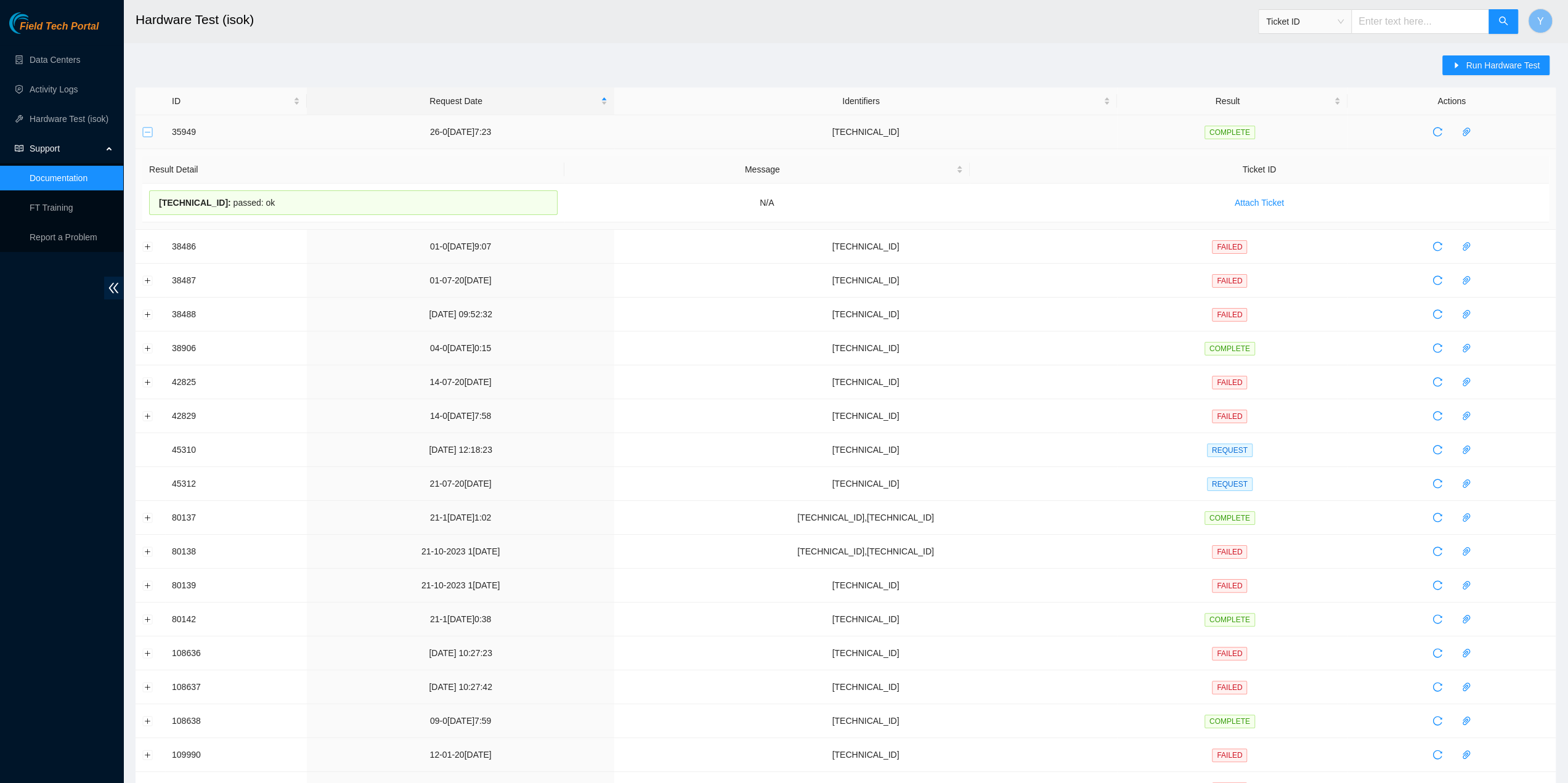
click at [152, 132] on td at bounding box center [150, 132] width 30 height 34
click at [149, 131] on button "Collapse row" at bounding box center [148, 132] width 10 height 10
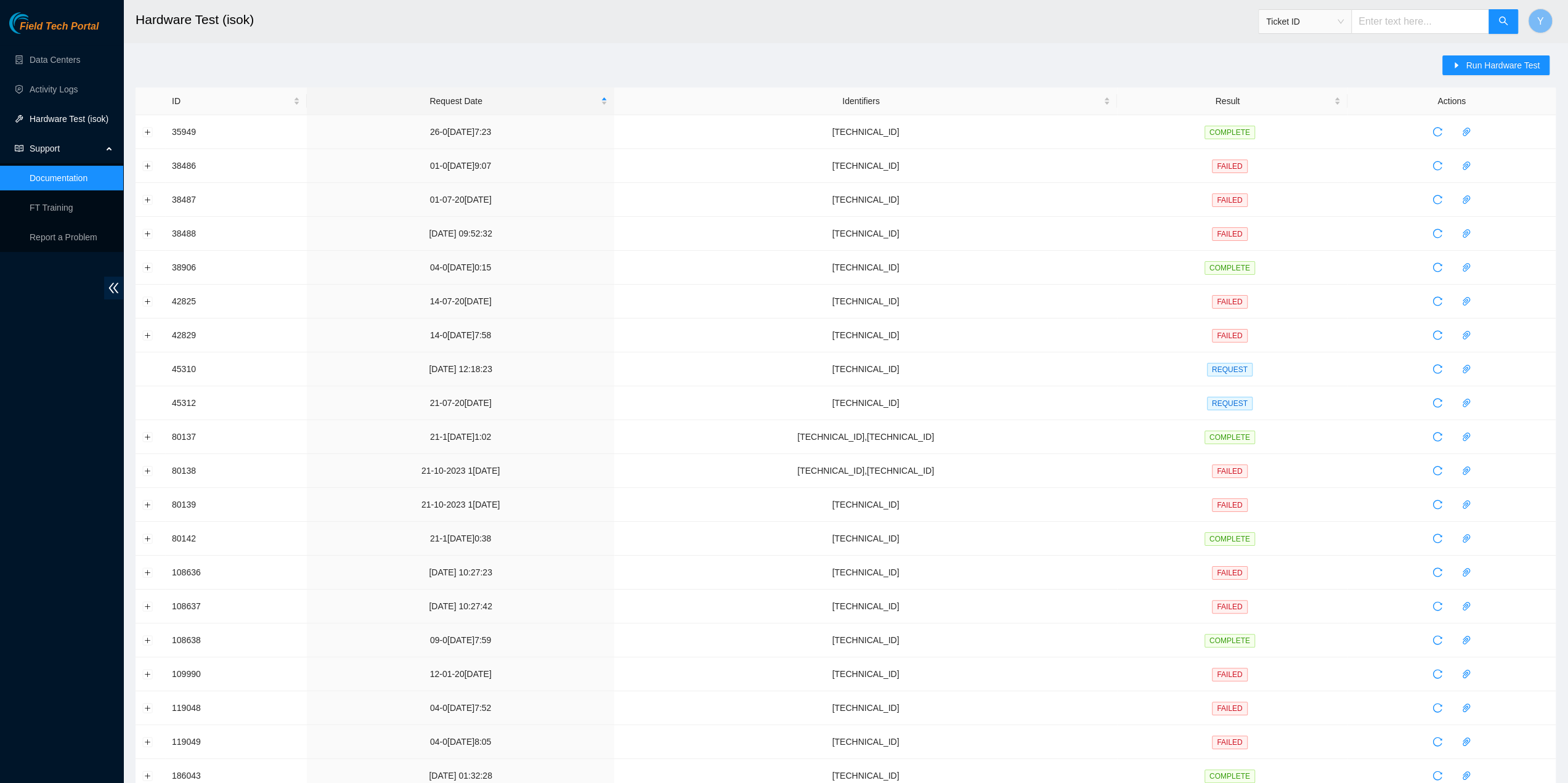
click at [64, 121] on link "Hardware Test (isok)" at bounding box center [69, 119] width 79 height 10
click at [884, 99] on div "Identifiers" at bounding box center [865, 101] width 489 height 13
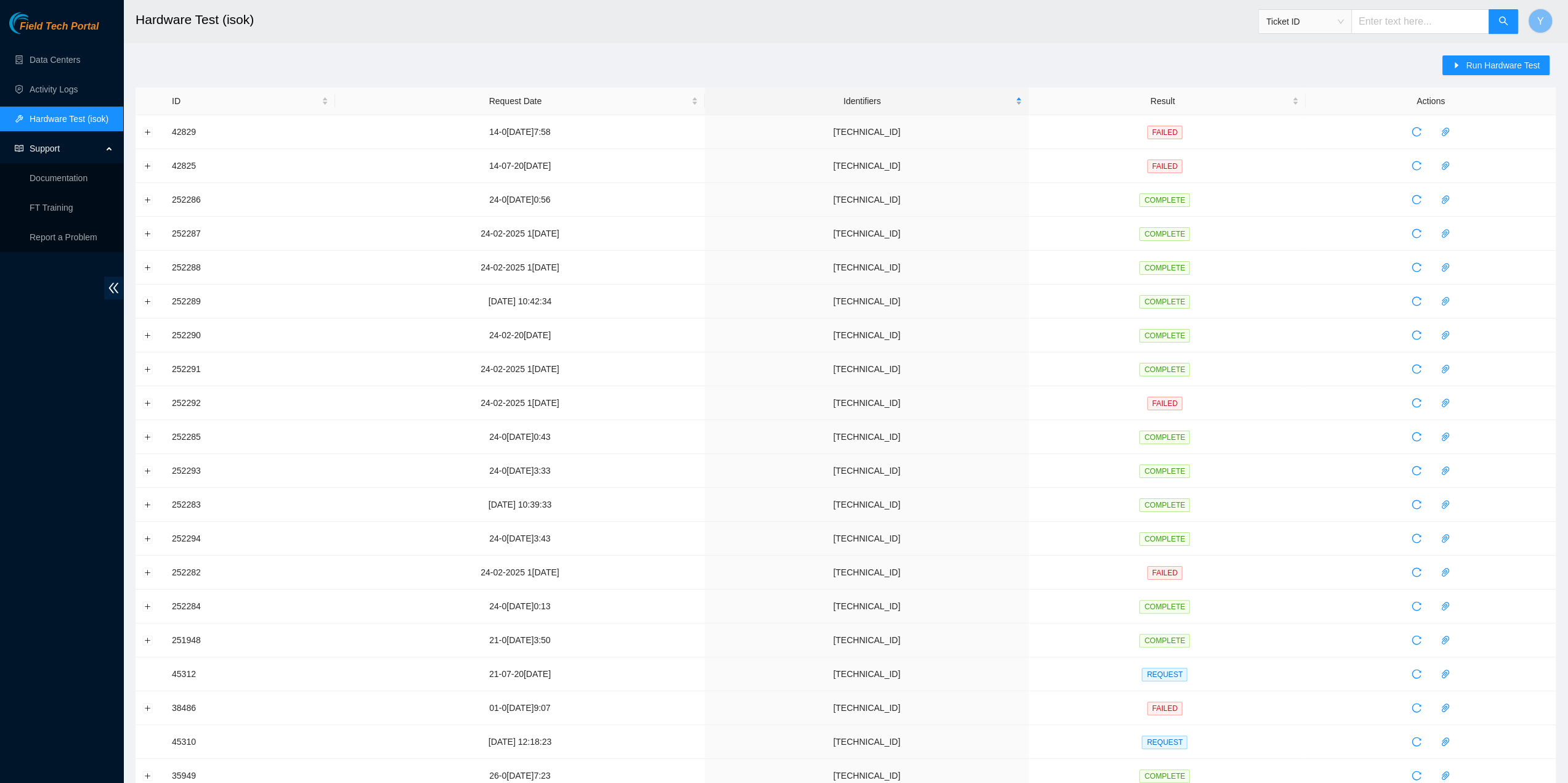
click at [884, 99] on div "Identifiers" at bounding box center [867, 101] width 310 height 13
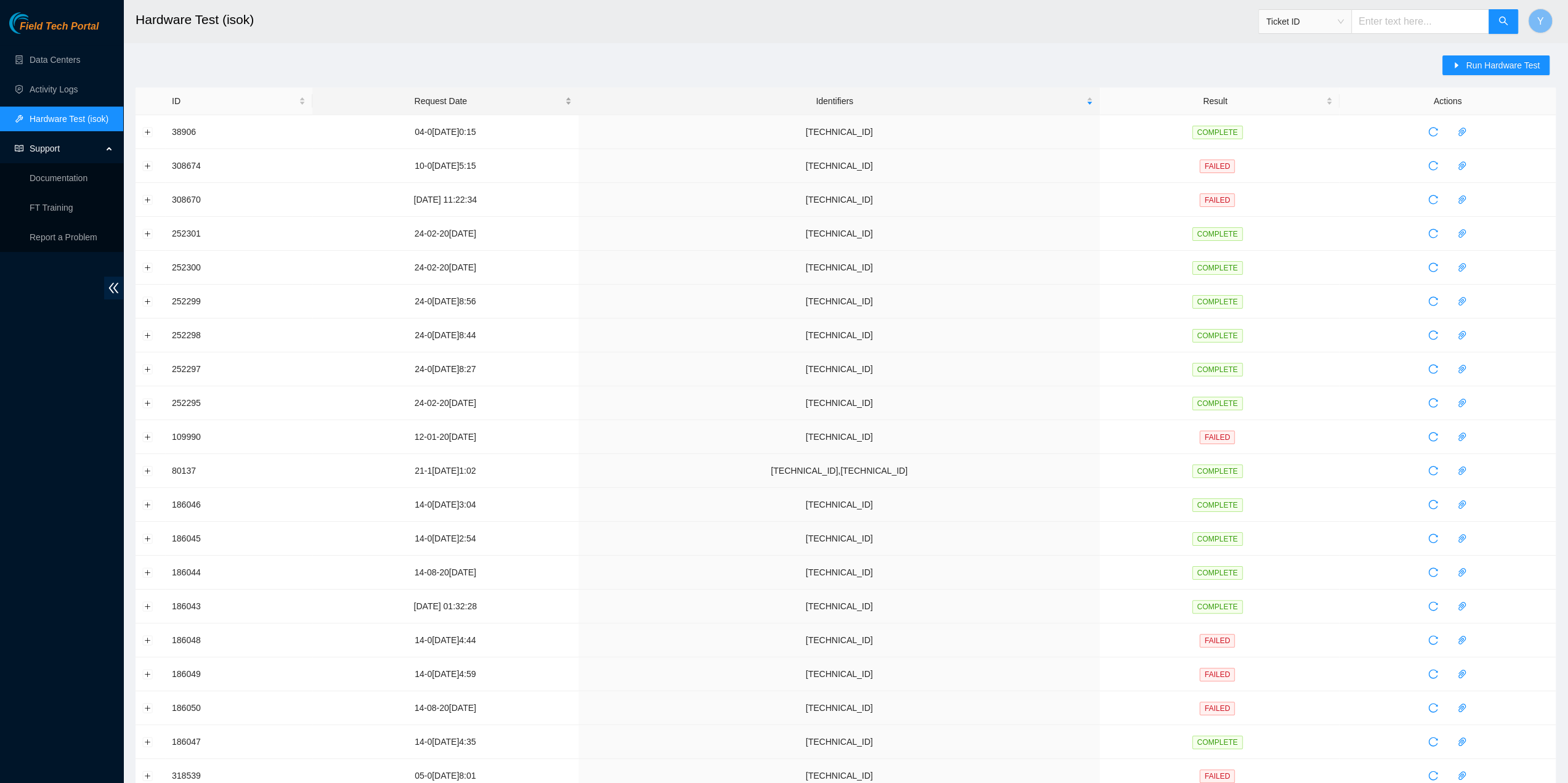
click at [468, 95] on div "Request Date" at bounding box center [446, 101] width 252 height 13
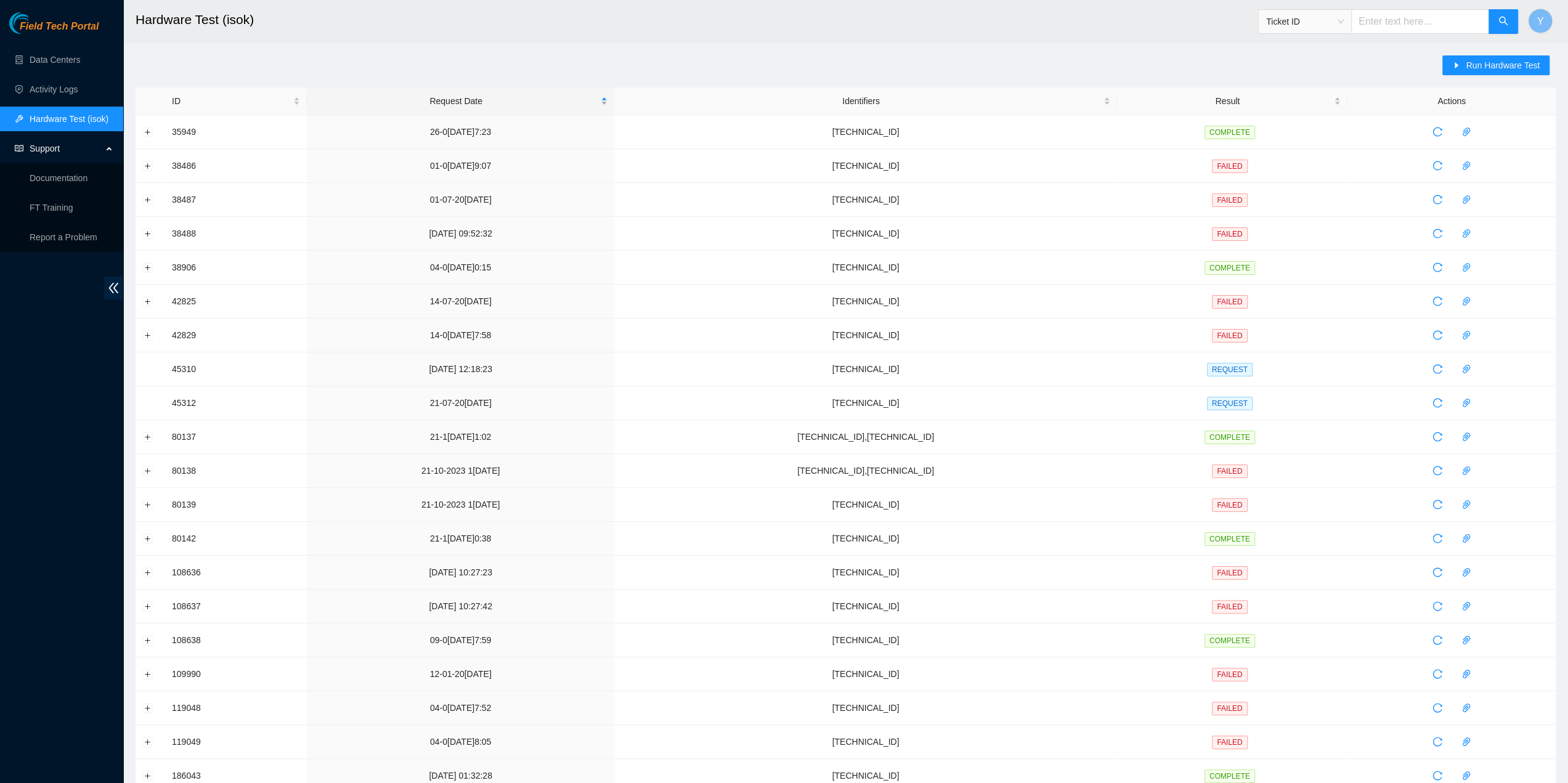
click at [477, 98] on div "Request Date" at bounding box center [460, 101] width 295 height 13
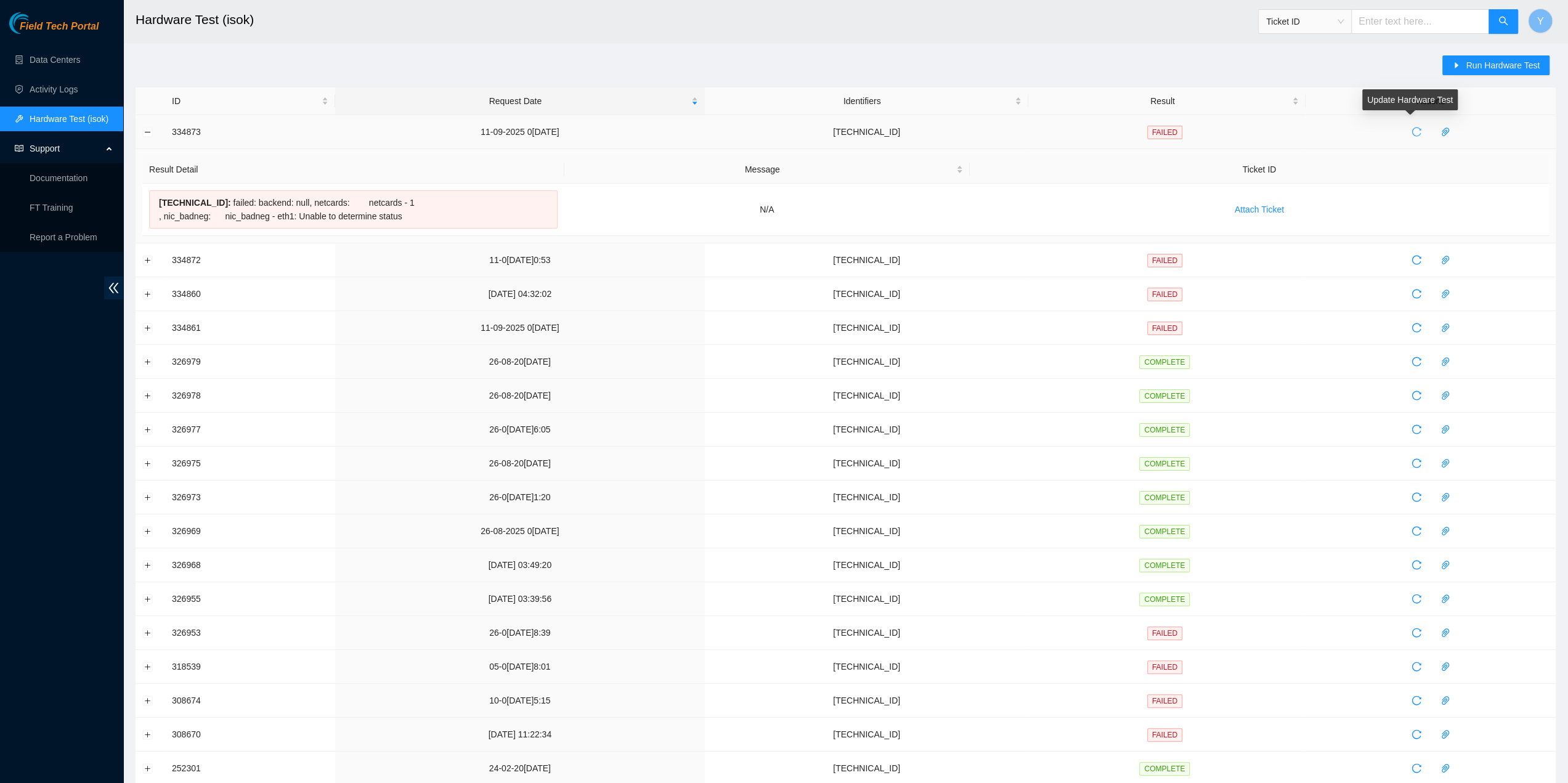
click at [1411, 134] on icon "reload" at bounding box center [1416, 132] width 10 height 10
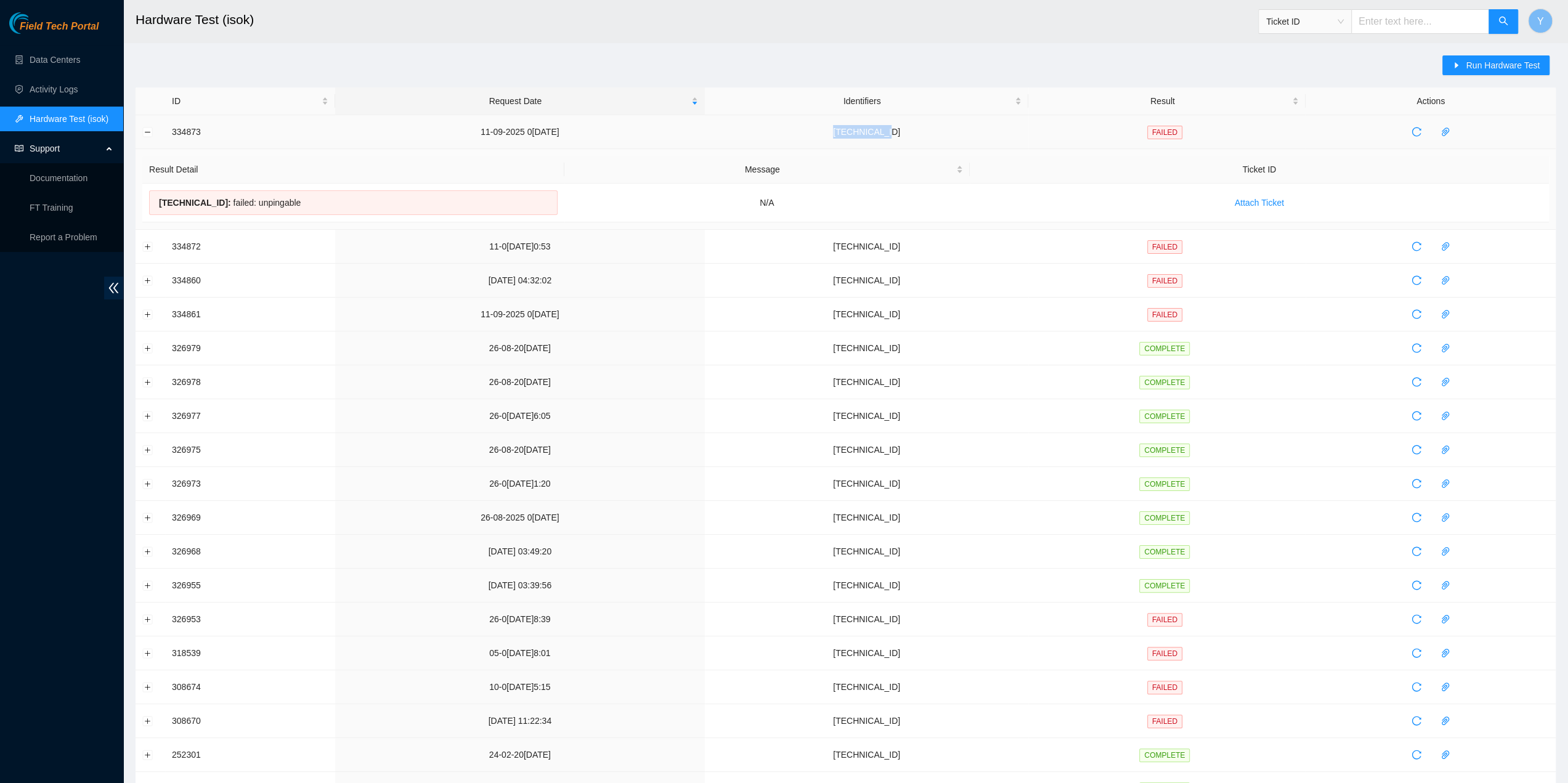
drag, startPoint x: 916, startPoint y: 139, endPoint x: 844, endPoint y: 134, distance: 72.2
click at [844, 134] on td "23.203.53.54" at bounding box center [867, 132] width 324 height 34
copy td "23.203.53.54"
click at [1470, 66] on span "Run Hardware Test" at bounding box center [1502, 66] width 74 height 13
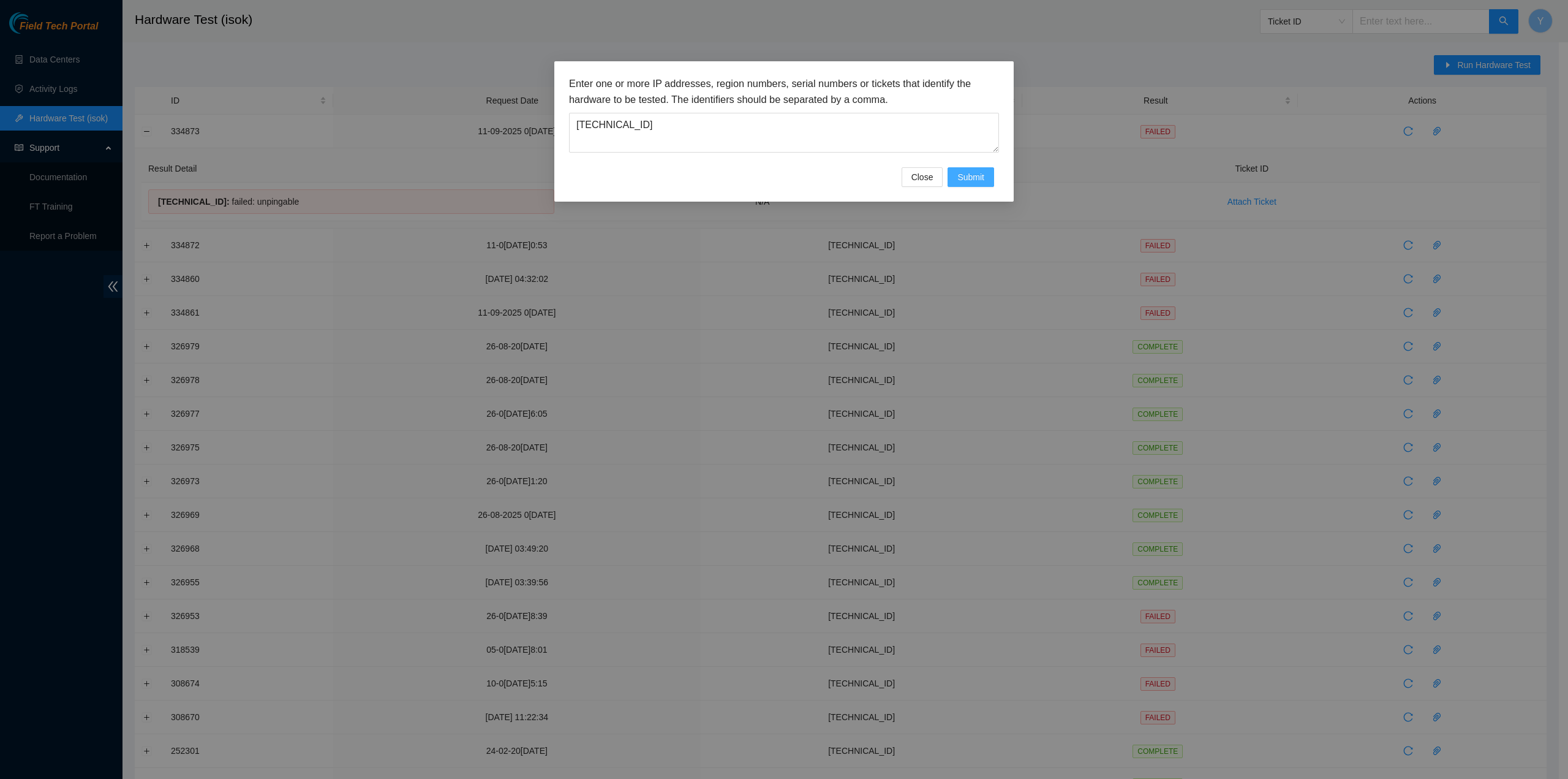
click at [960, 169] on button "Submit" at bounding box center [971, 177] width 46 height 20
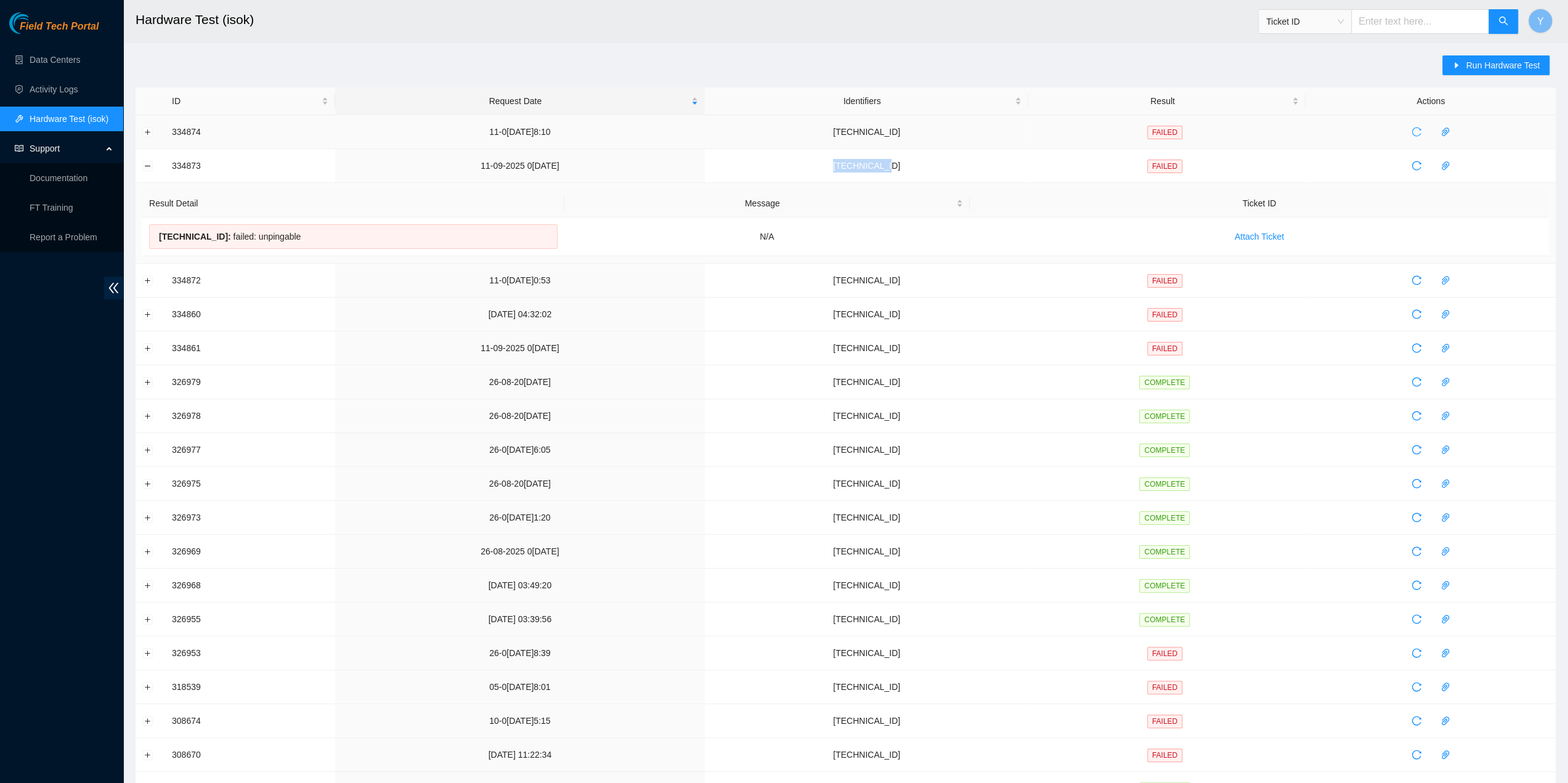
click at [1407, 132] on span "reload" at bounding box center [1416, 132] width 18 height 10
click at [1407, 126] on button "button" at bounding box center [1417, 132] width 20 height 20
click at [1407, 133] on span "reload" at bounding box center [1416, 132] width 18 height 10
